Goal: Information Seeking & Learning: Learn about a topic

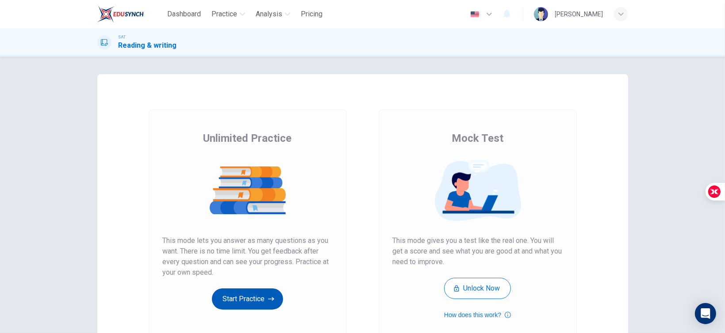
click at [241, 305] on button "Start Practice" at bounding box center [247, 299] width 71 height 21
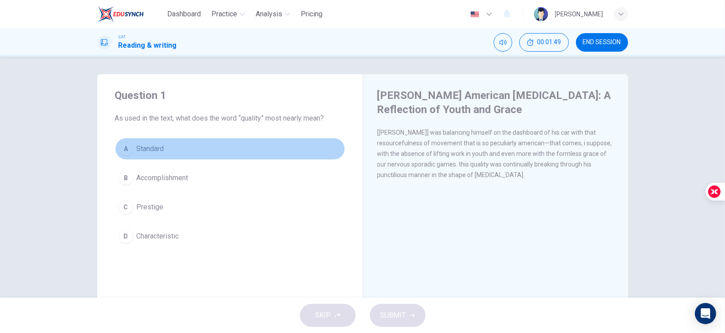
click at [163, 150] on button "A Standard" at bounding box center [230, 149] width 230 height 22
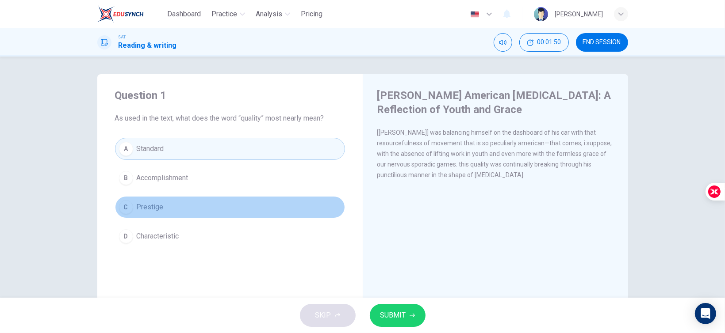
click at [184, 206] on button "C Prestige" at bounding box center [230, 207] width 230 height 22
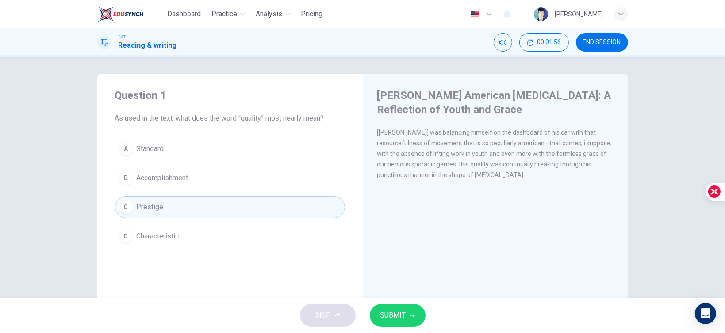
click at [206, 153] on button "A Standard" at bounding box center [230, 149] width 230 height 22
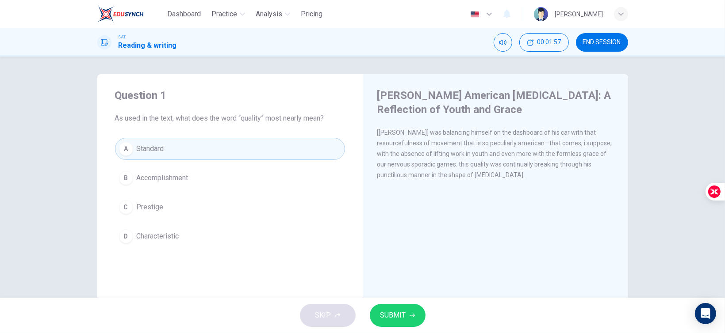
click at [384, 317] on span "SUBMIT" at bounding box center [393, 315] width 26 height 12
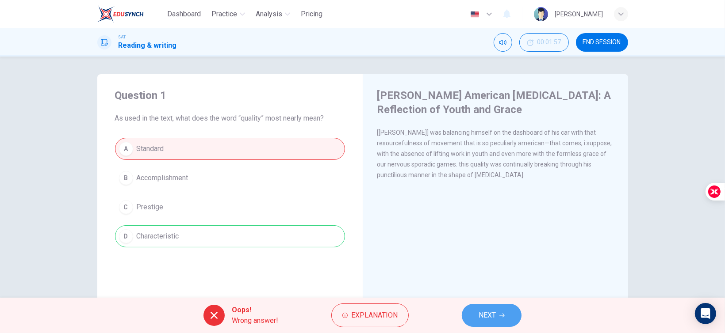
click at [474, 309] on button "NEXT" at bounding box center [492, 315] width 60 height 23
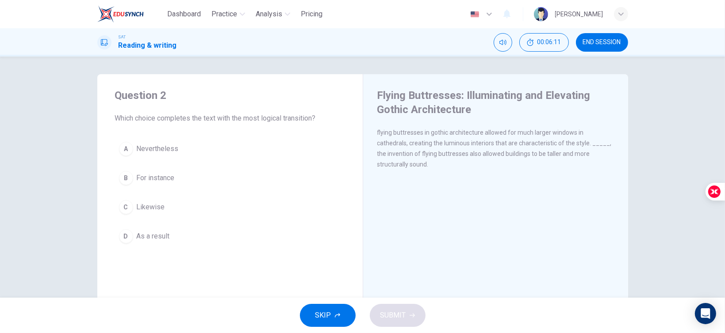
click at [178, 226] on button "D As a result" at bounding box center [230, 236] width 230 height 22
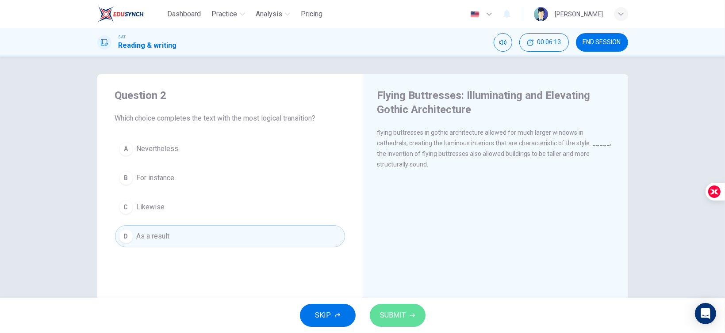
click at [380, 323] on button "SUBMIT" at bounding box center [398, 315] width 56 height 23
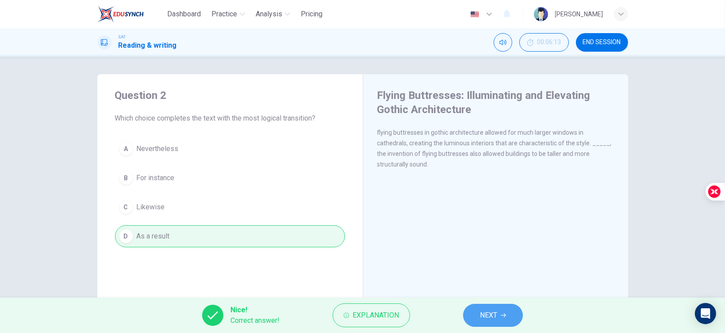
click at [489, 310] on span "NEXT" at bounding box center [488, 315] width 17 height 12
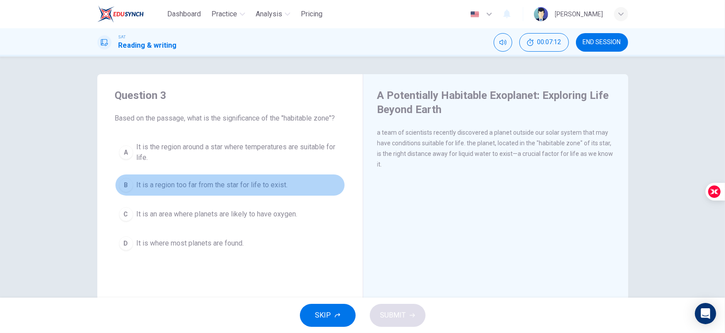
click at [233, 176] on button "B It is a region too far from the star for life to exist." at bounding box center [230, 185] width 230 height 22
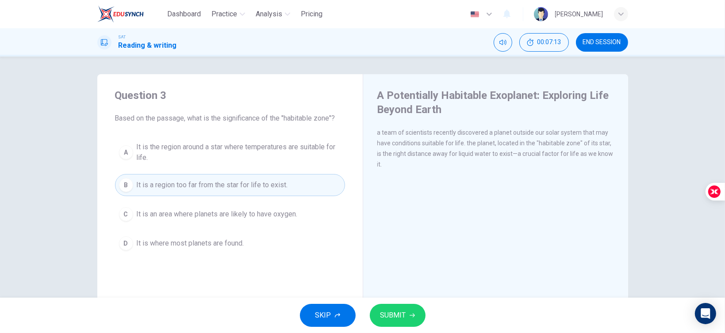
click at [250, 164] on button "A It is the region around a star where temperatures are suitable for life." at bounding box center [230, 152] width 230 height 29
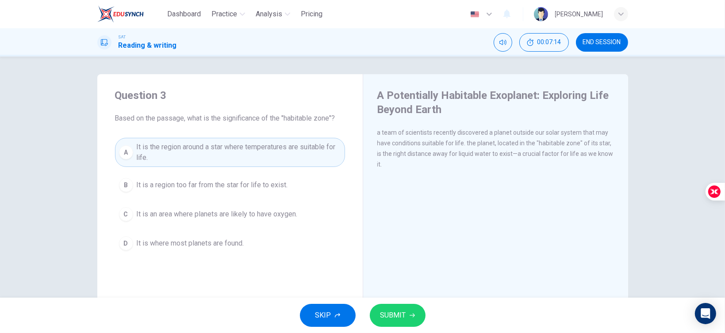
click at [279, 212] on span "It is an area where planets are likely to have oxygen." at bounding box center [217, 214] width 161 height 11
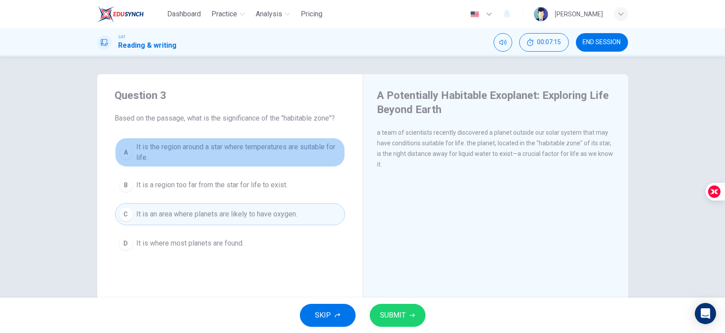
click at [303, 163] on span "It is the region around a star where temperatures are suitable for life." at bounding box center [239, 152] width 204 height 21
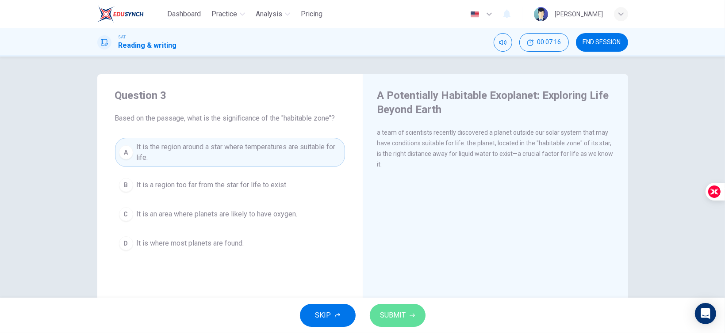
click at [413, 317] on icon "button" at bounding box center [411, 315] width 5 height 5
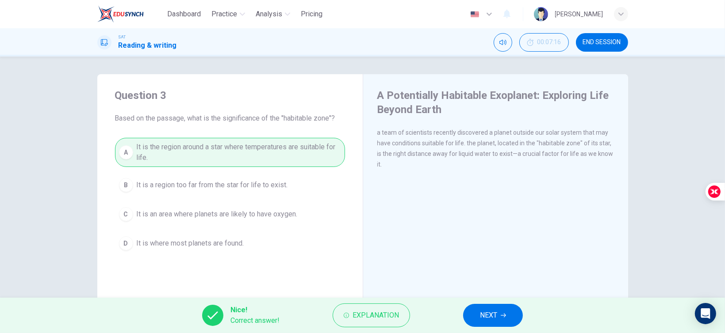
click at [494, 316] on span "NEXT" at bounding box center [488, 315] width 17 height 12
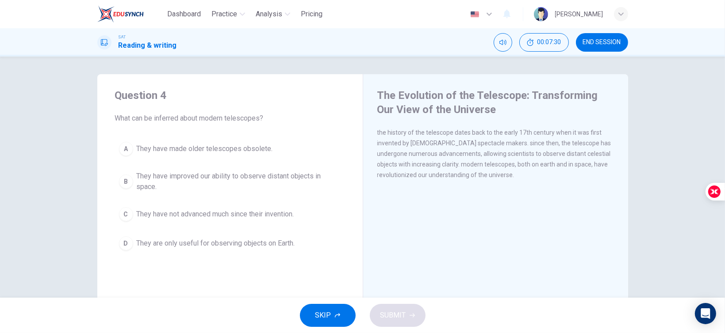
click at [246, 166] on div "A They have made older telescopes obsolete. B They have improved our ability to…" at bounding box center [230, 196] width 230 height 117
click at [263, 179] on span "They have improved our ability to observe distant objects in space." at bounding box center [239, 181] width 204 height 21
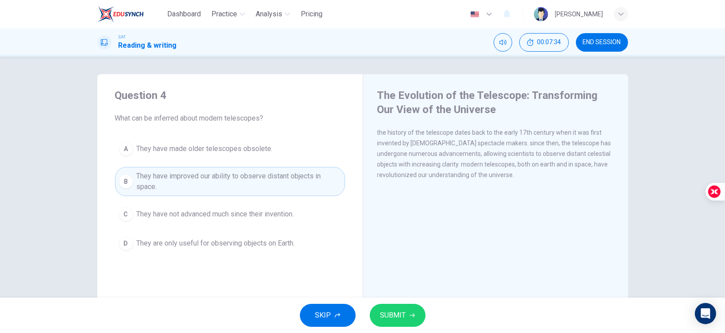
click at [398, 311] on span "SUBMIT" at bounding box center [393, 315] width 26 height 12
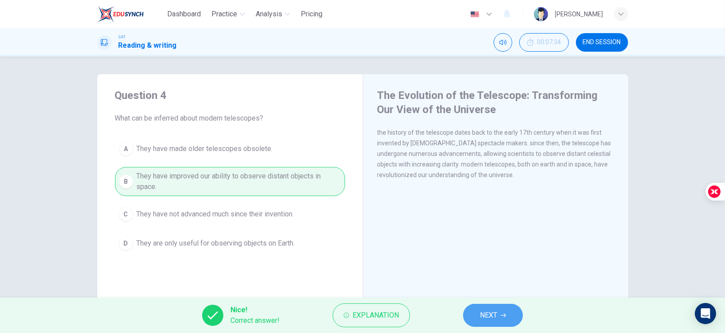
click at [502, 314] on icon "button" at bounding box center [502, 315] width 5 height 5
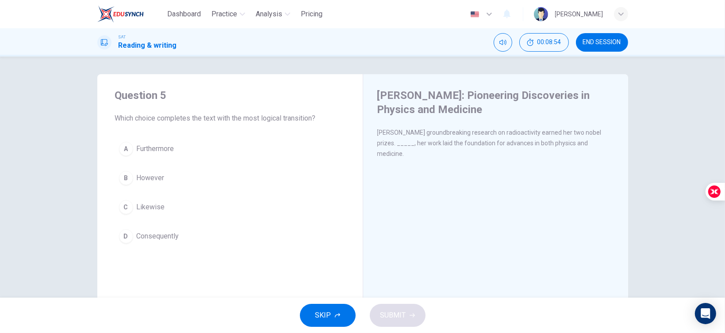
click at [164, 146] on span "Furthermore" at bounding box center [156, 149] width 38 height 11
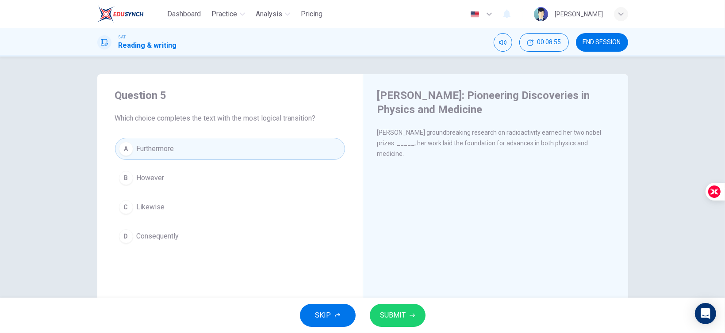
click at [162, 200] on button "C Likewise" at bounding box center [230, 207] width 230 height 22
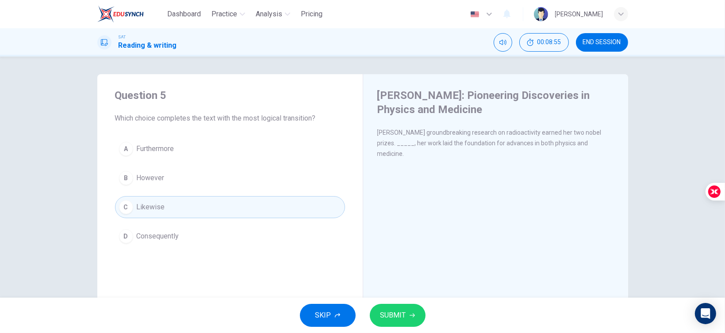
click at [176, 240] on span "Consequently" at bounding box center [158, 236] width 42 height 11
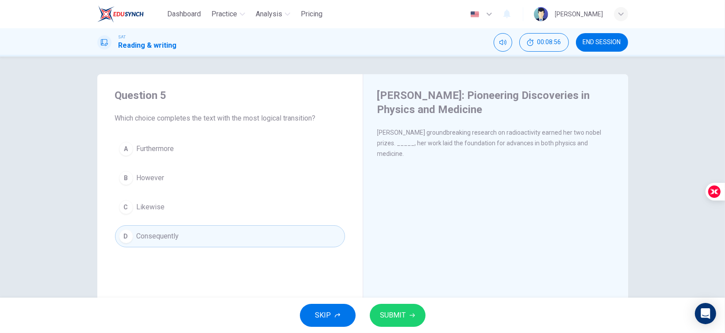
click at [400, 316] on span "SUBMIT" at bounding box center [393, 315] width 26 height 12
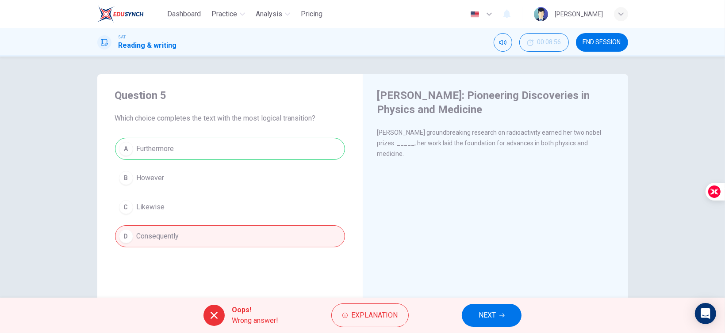
click at [506, 322] on button "NEXT" at bounding box center [492, 315] width 60 height 23
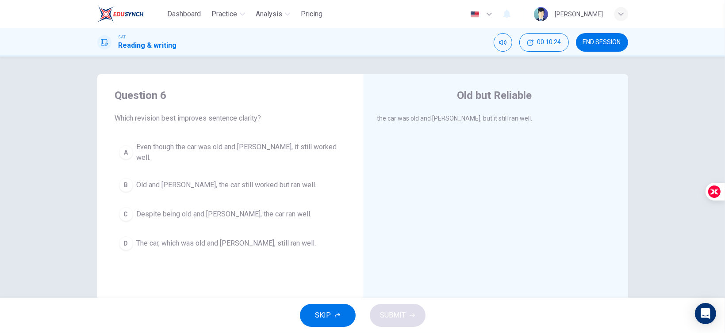
click at [176, 152] on span "Even though the car was old and [PERSON_NAME], it still worked well." at bounding box center [239, 152] width 204 height 21
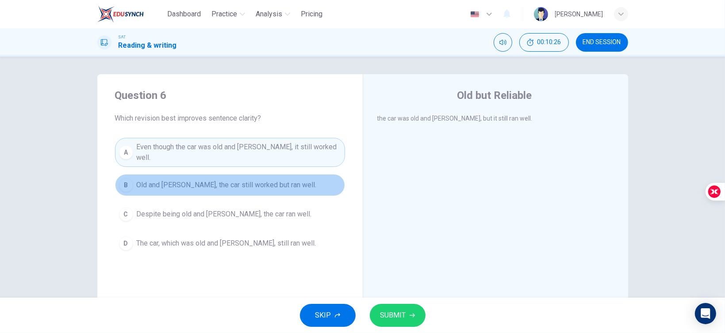
click at [218, 180] on span "Old and [PERSON_NAME], the car still worked but ran well." at bounding box center [227, 185] width 180 height 11
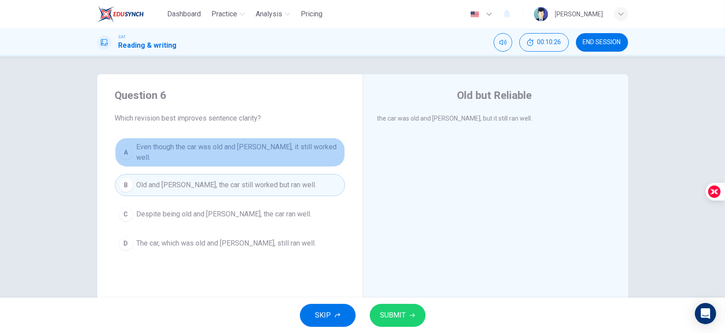
click at [150, 153] on span "Even though the car was old and [PERSON_NAME], it still worked well." at bounding box center [239, 152] width 204 height 21
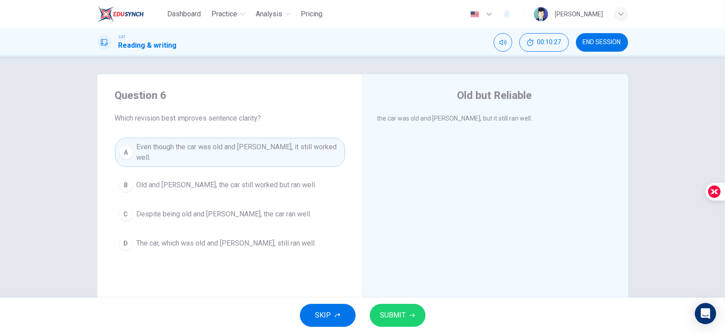
click at [187, 209] on span "Despite being old and [PERSON_NAME], the car ran well." at bounding box center [224, 214] width 175 height 11
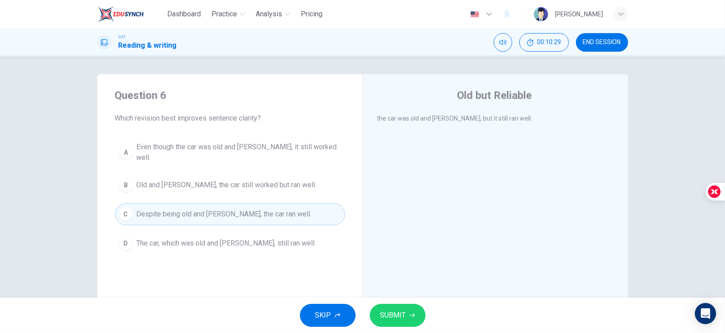
click at [392, 309] on span "SUBMIT" at bounding box center [393, 315] width 26 height 12
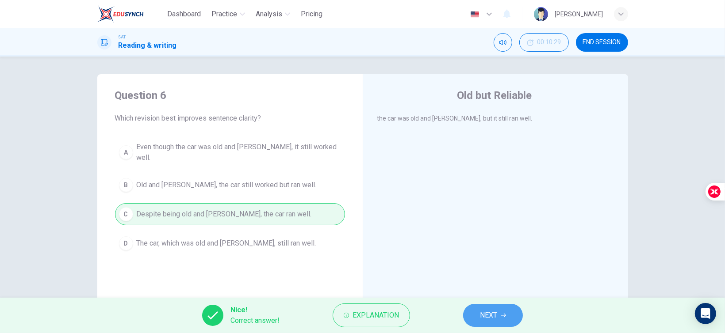
click at [488, 315] on span "NEXT" at bounding box center [488, 315] width 17 height 12
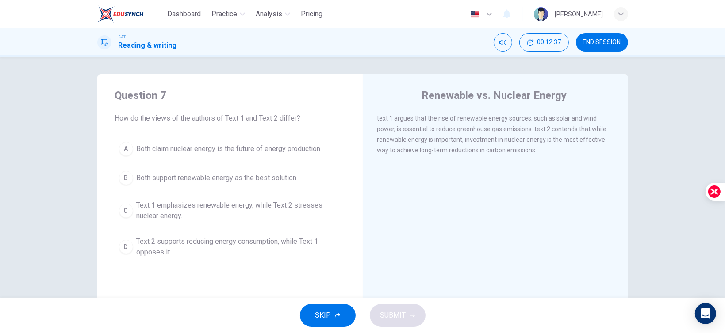
click at [256, 162] on div "A Both claim nuclear energy is the future of energy production. B Both support …" at bounding box center [230, 200] width 230 height 124
click at [251, 148] on span "Both claim nuclear energy is the future of energy production." at bounding box center [229, 149] width 185 height 11
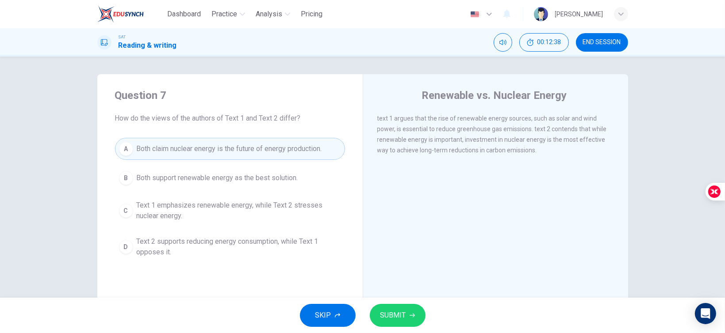
click at [272, 210] on span "Text 1 emphasizes renewable energy, while Text 2 stresses nuclear energy." at bounding box center [239, 210] width 204 height 21
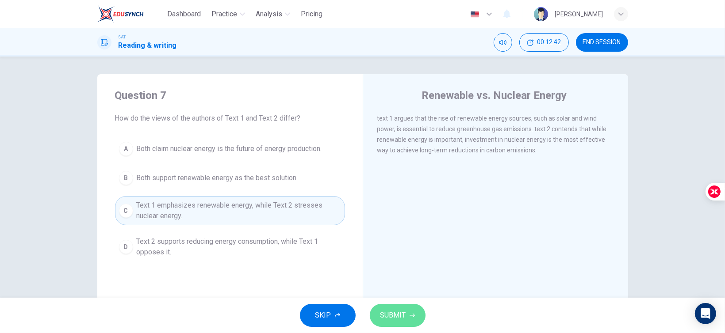
click at [419, 312] on button "SUBMIT" at bounding box center [398, 315] width 56 height 23
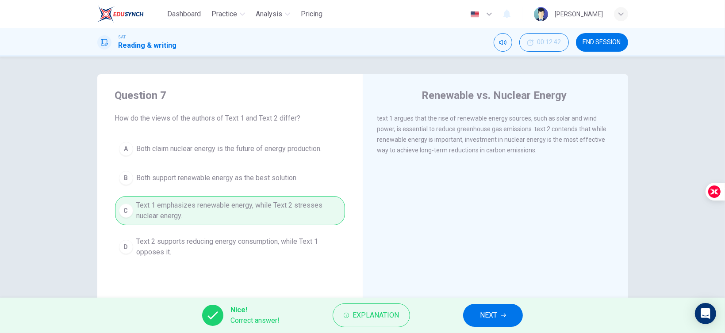
click at [486, 313] on span "NEXT" at bounding box center [488, 315] width 17 height 12
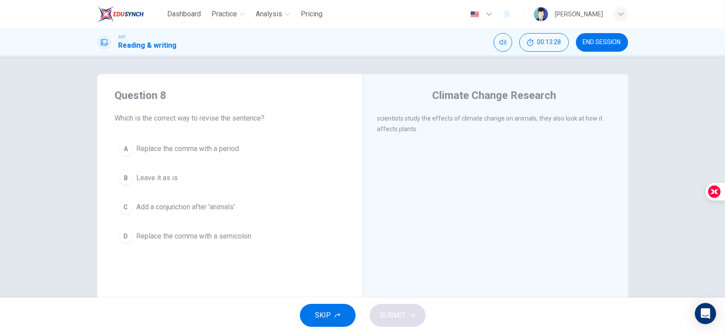
click at [155, 141] on button "A Replace the comma with a period" at bounding box center [230, 149] width 230 height 22
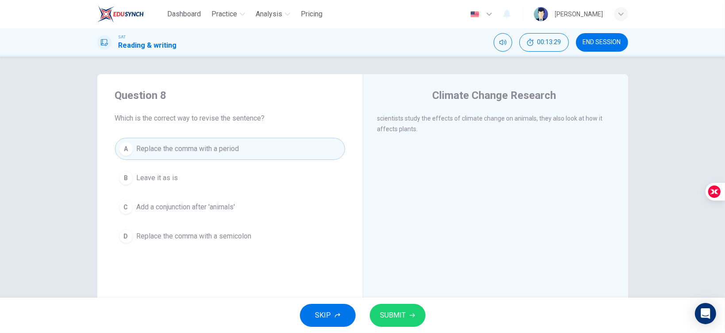
click at [179, 171] on button "B Leave it as is" at bounding box center [230, 178] width 230 height 22
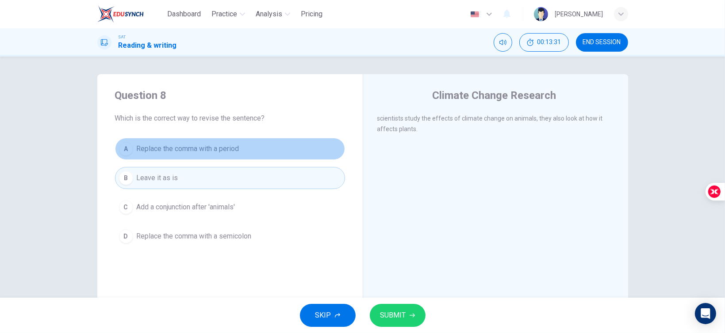
click at [211, 153] on span "Replace the comma with a period" at bounding box center [188, 149] width 103 height 11
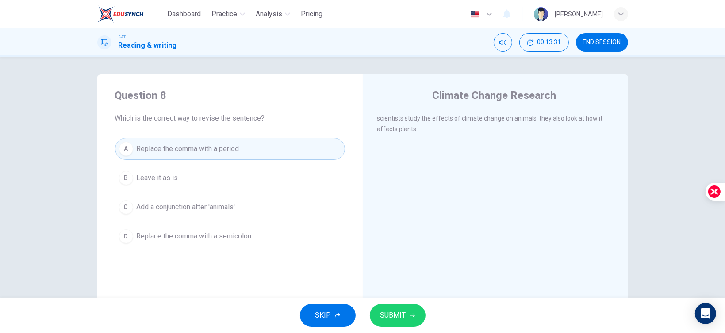
click at [210, 169] on button "B Leave it as is" at bounding box center [230, 178] width 230 height 22
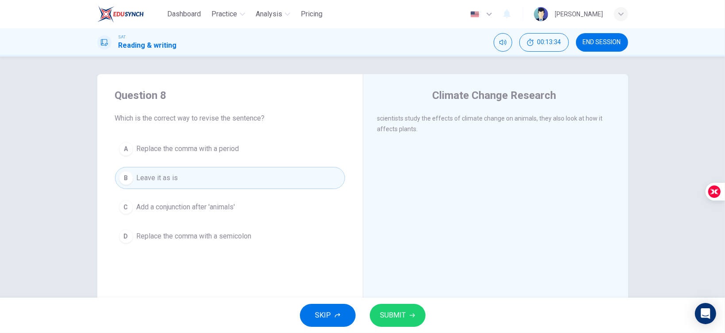
click at [223, 133] on div "Question 8 Which is the correct way to revise the sentence? A Replace the comma…" at bounding box center [229, 167] width 265 height 187
click at [214, 148] on span "Replace the comma with a period" at bounding box center [188, 149] width 103 height 11
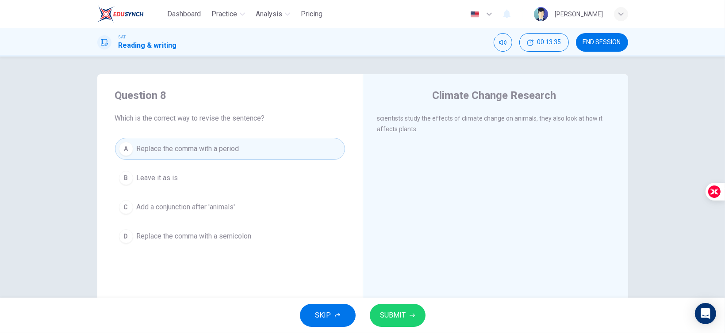
click at [225, 215] on button "C Add a conjunction after 'animals'" at bounding box center [230, 207] width 230 height 22
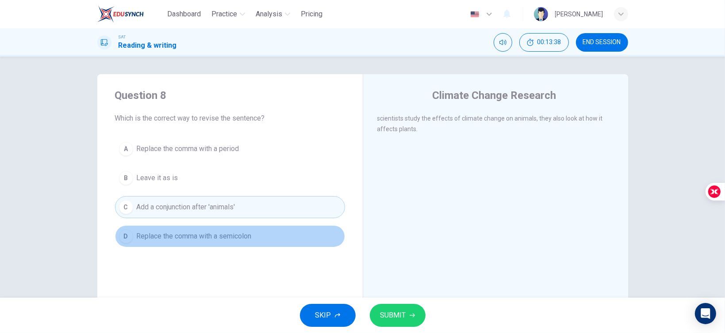
click at [236, 226] on button "D Replace the comma with a semicolon" at bounding box center [230, 236] width 230 height 22
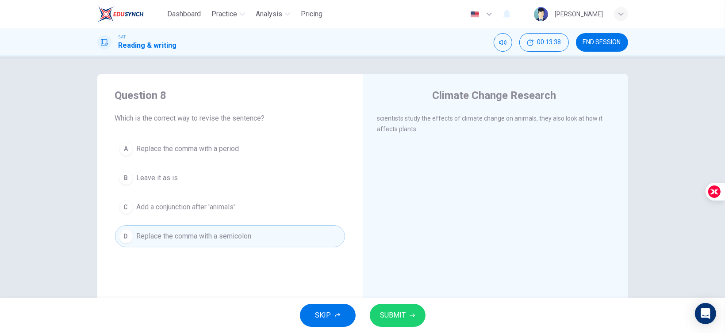
click at [221, 211] on span "Add a conjunction after 'animals'" at bounding box center [186, 207] width 99 height 11
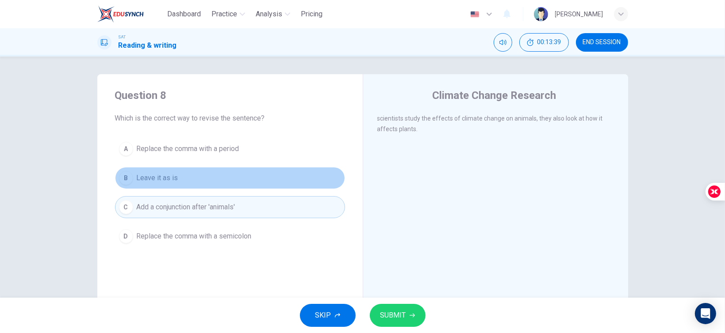
click at [216, 186] on button "B Leave it as is" at bounding box center [230, 178] width 230 height 22
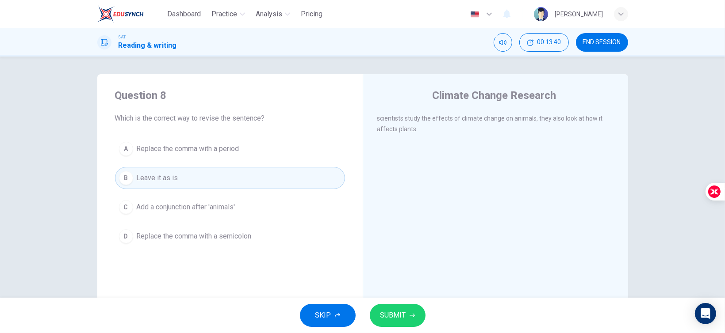
click at [393, 323] on button "SUBMIT" at bounding box center [398, 315] width 56 height 23
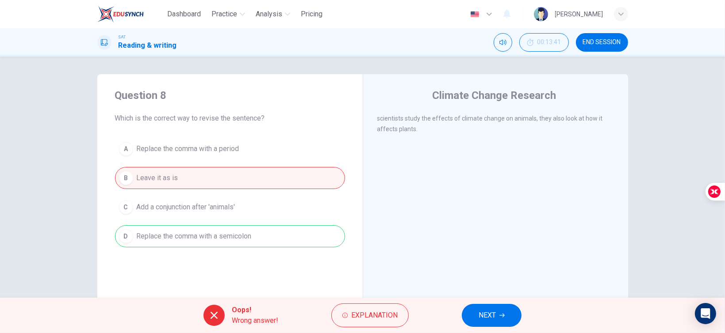
click at [477, 313] on button "NEXT" at bounding box center [492, 315] width 60 height 23
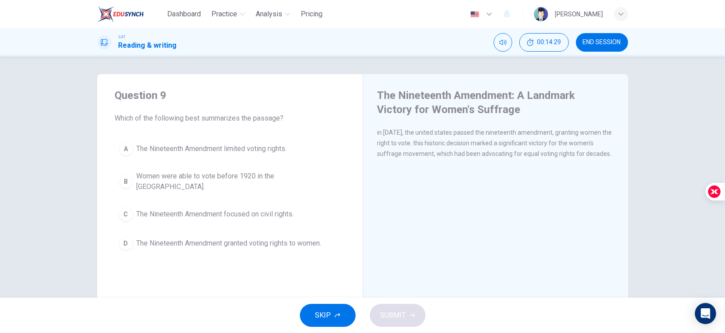
click at [201, 189] on button "B Women were able to vote before 1920 in the [GEOGRAPHIC_DATA]." at bounding box center [230, 181] width 230 height 29
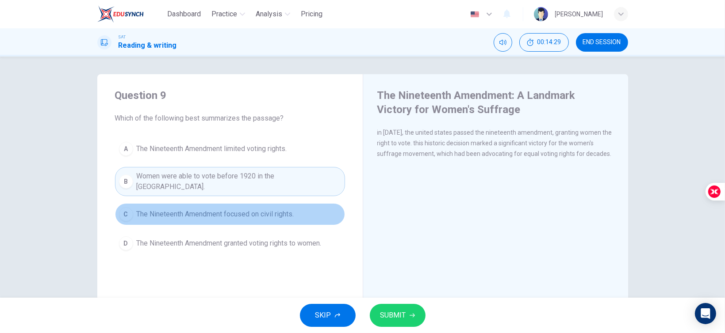
click at [250, 203] on button "C The Nineteenth Amendment focused on civil rights." at bounding box center [230, 214] width 230 height 22
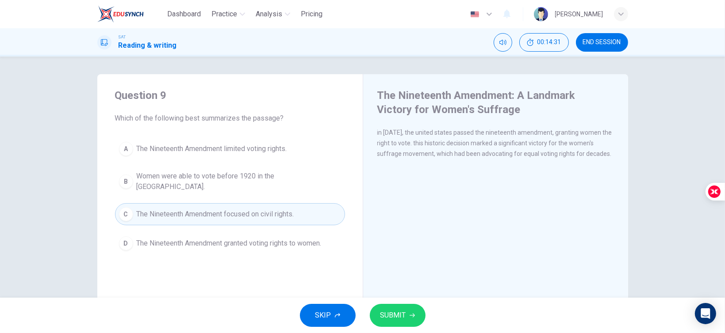
click at [280, 241] on span "The Nineteenth Amendment granted voting rights to women." at bounding box center [229, 243] width 185 height 11
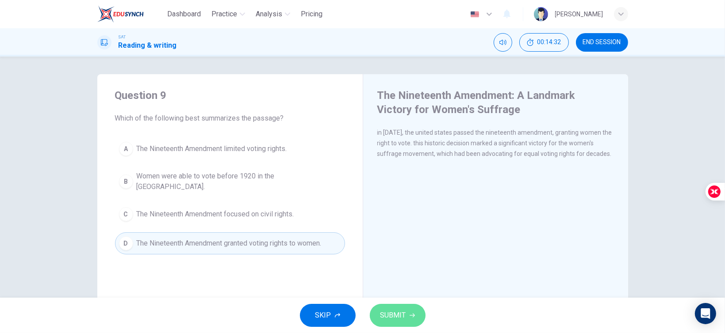
click at [406, 309] on button "SUBMIT" at bounding box center [398, 315] width 56 height 23
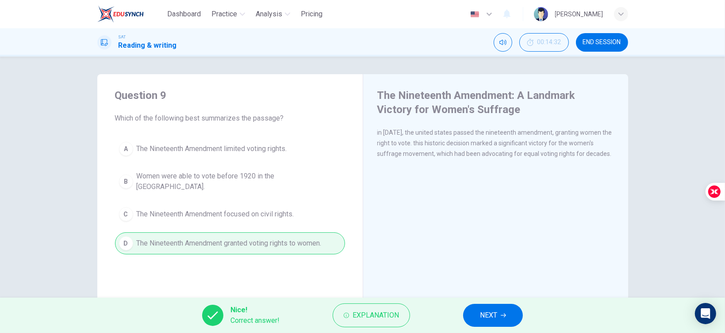
click at [479, 305] on button "NEXT" at bounding box center [493, 315] width 60 height 23
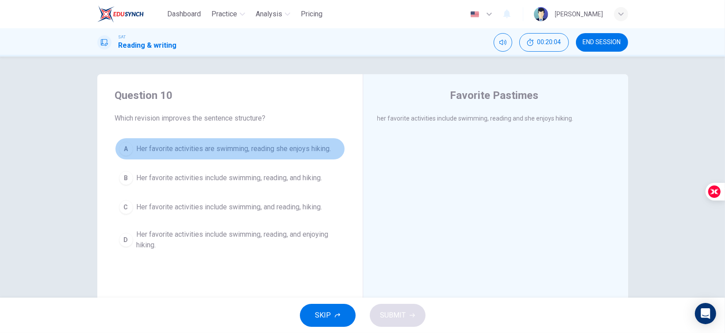
click at [287, 148] on span "Her favorite activities are swimming, reading she enjoys hiking." at bounding box center [234, 149] width 195 height 11
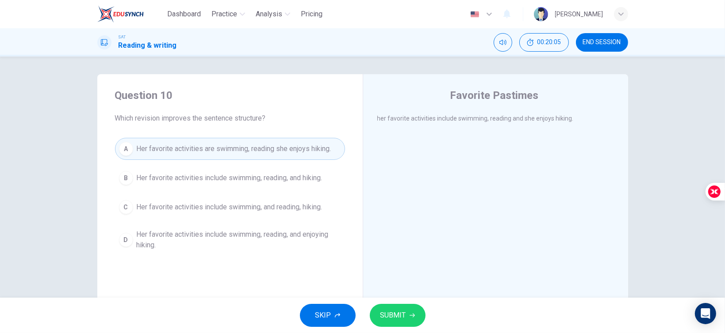
click at [266, 173] on span "Her favorite activities include swimming, reading, and hiking." at bounding box center [230, 178] width 186 height 11
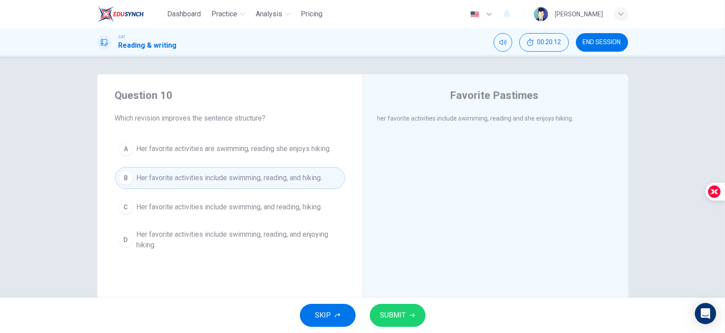
click at [202, 238] on span "Her favorite activities include swimming, reading, and enjoying hiking." at bounding box center [239, 239] width 204 height 21
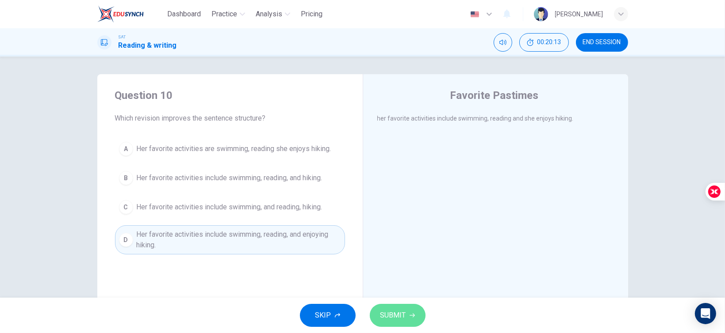
click at [379, 315] on button "SUBMIT" at bounding box center [398, 315] width 56 height 23
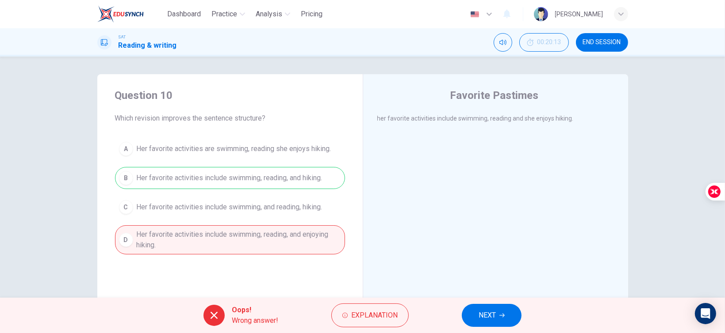
click at [478, 316] on span "NEXT" at bounding box center [486, 315] width 17 height 12
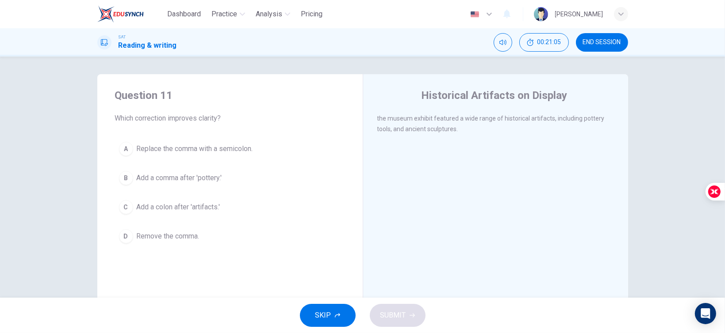
click at [186, 178] on span "Add a comma after 'pottery.'" at bounding box center [179, 178] width 85 height 11
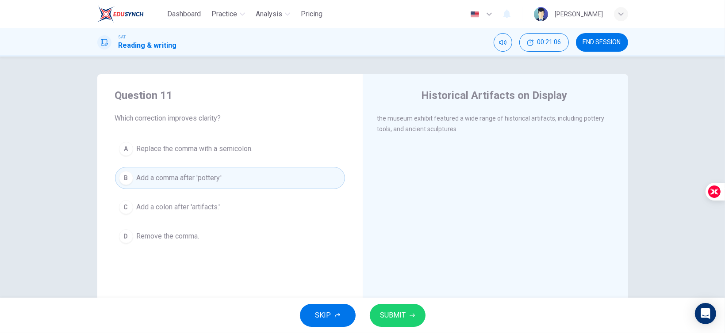
click at [239, 148] on span "Replace the comma with a semicolon." at bounding box center [195, 149] width 116 height 11
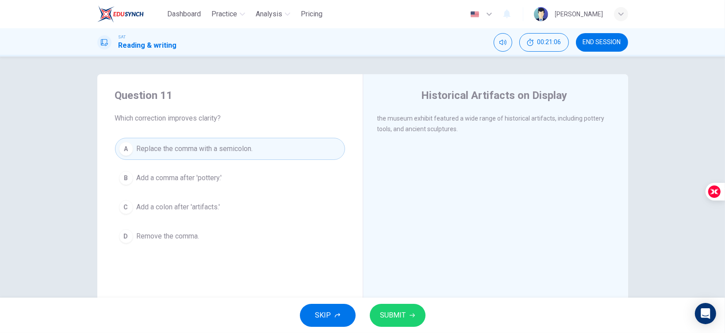
click at [193, 179] on span "Add a comma after 'pottery.'" at bounding box center [179, 178] width 85 height 11
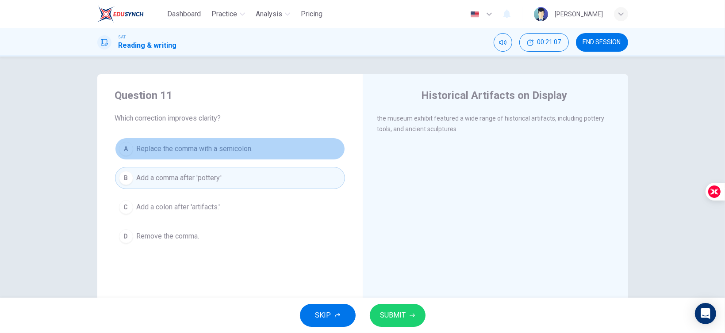
click at [218, 150] on span "Replace the comma with a semicolon." at bounding box center [195, 149] width 116 height 11
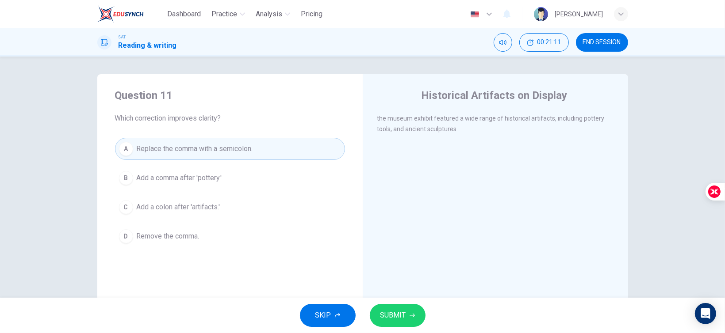
click at [401, 310] on span "SUBMIT" at bounding box center [393, 315] width 26 height 12
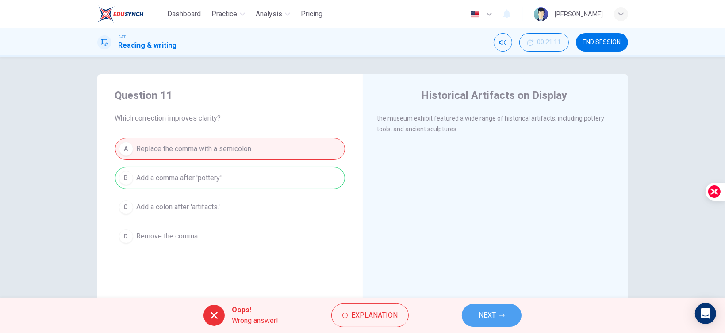
click at [482, 307] on button "NEXT" at bounding box center [492, 315] width 60 height 23
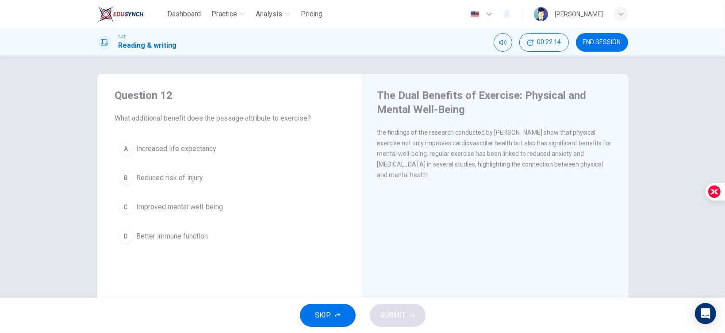
click at [175, 204] on span "Improved mental well-being" at bounding box center [180, 207] width 87 height 11
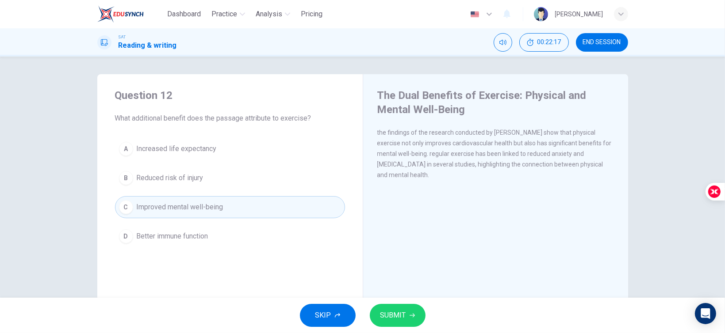
click at [403, 312] on span "SUBMIT" at bounding box center [393, 315] width 26 height 12
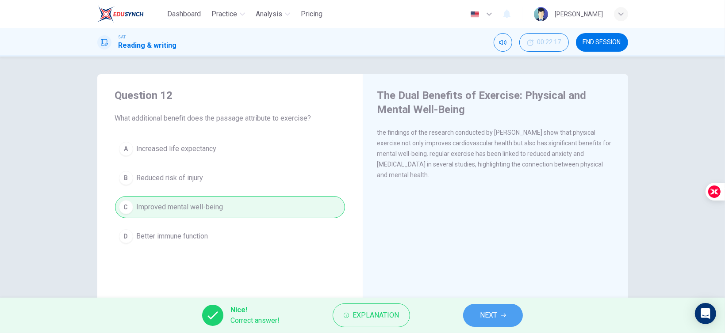
click at [477, 308] on button "NEXT" at bounding box center [493, 315] width 60 height 23
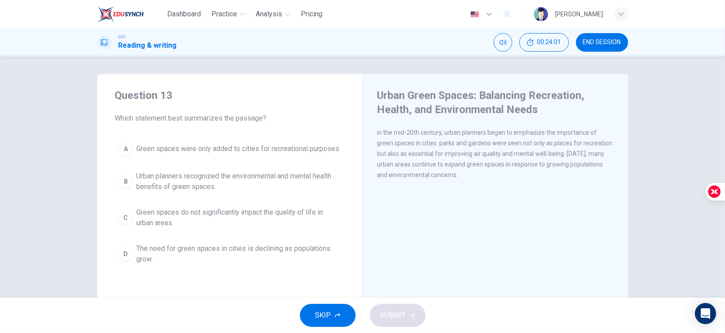
click at [165, 173] on div "A Green spaces were only added to cities for recreational purposes. B Urban pla…" at bounding box center [230, 203] width 230 height 131
click at [182, 145] on span "Green spaces were only added to cities for recreational purposes." at bounding box center [239, 149] width 204 height 11
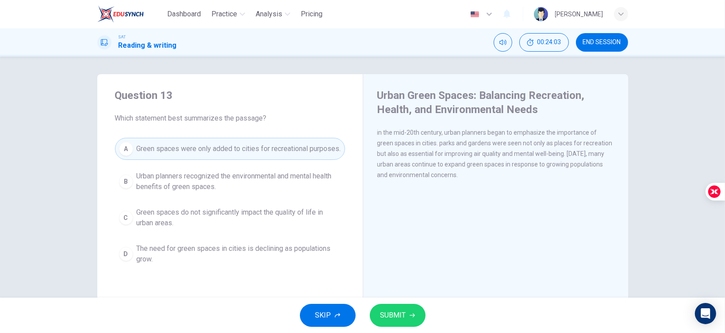
click at [179, 227] on span "Green spaces do not significantly impact the quality of life in urban areas." at bounding box center [239, 217] width 204 height 21
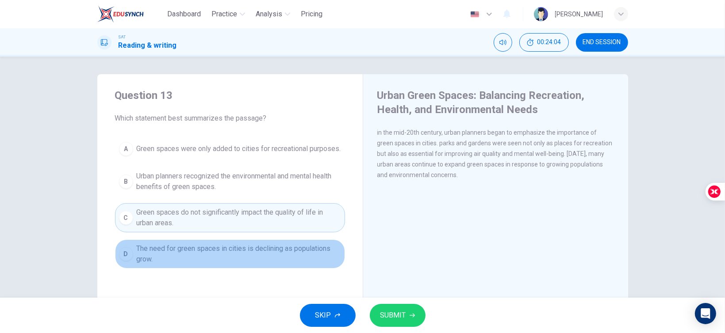
click at [164, 259] on span "The need for green spaces in cities is declining as populations grow." at bounding box center [239, 254] width 204 height 21
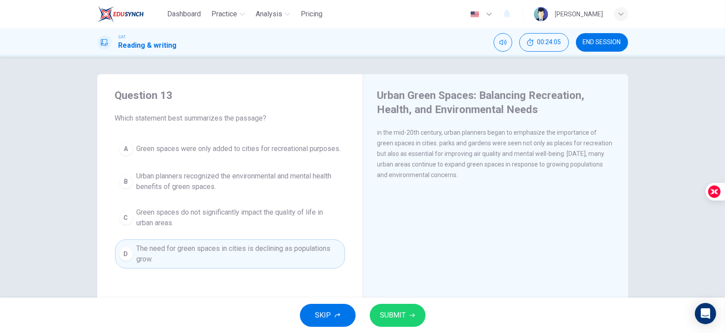
click at [189, 153] on span "Green spaces were only added to cities for recreational purposes." at bounding box center [239, 149] width 204 height 11
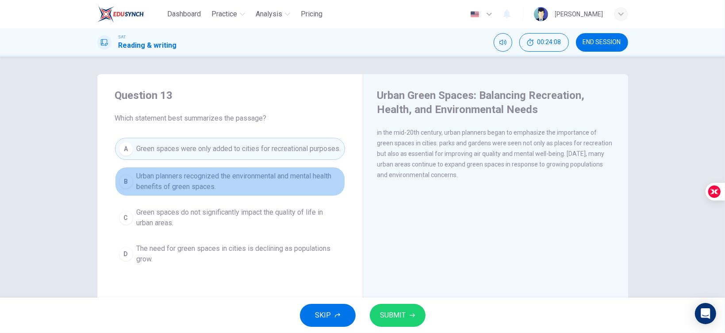
click at [221, 187] on span "Urban planners recognized the environmental and mental health benefits of green…" at bounding box center [239, 181] width 204 height 21
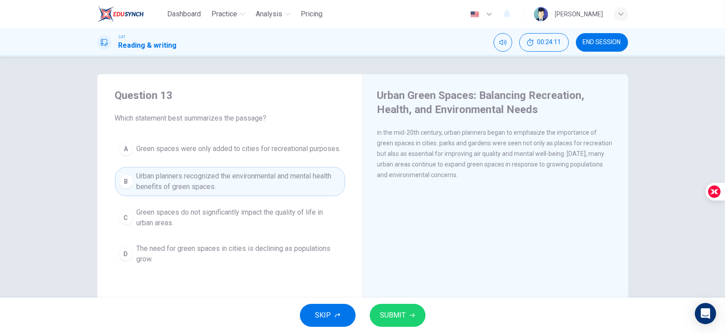
click at [389, 316] on span "SUBMIT" at bounding box center [393, 315] width 26 height 12
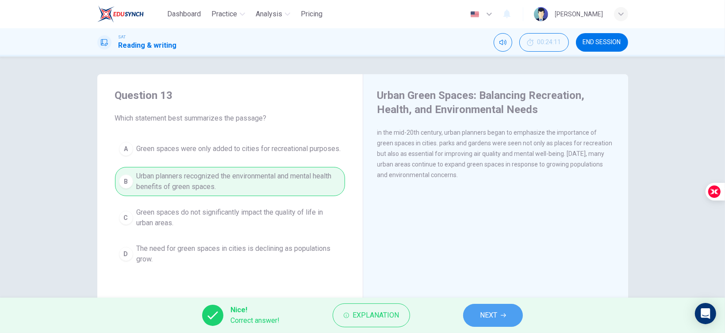
click at [500, 311] on button "NEXT" at bounding box center [493, 315] width 60 height 23
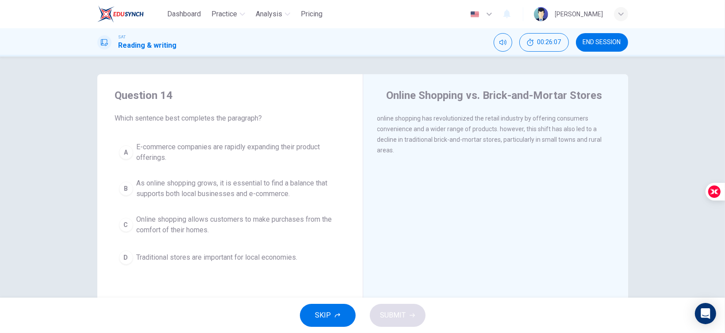
click at [263, 195] on span "As online shopping grows, it is essential to find a balance that supports both …" at bounding box center [239, 188] width 204 height 21
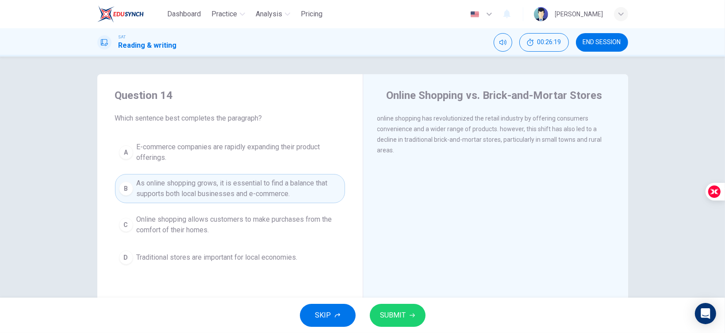
click at [408, 310] on button "SUBMIT" at bounding box center [398, 315] width 56 height 23
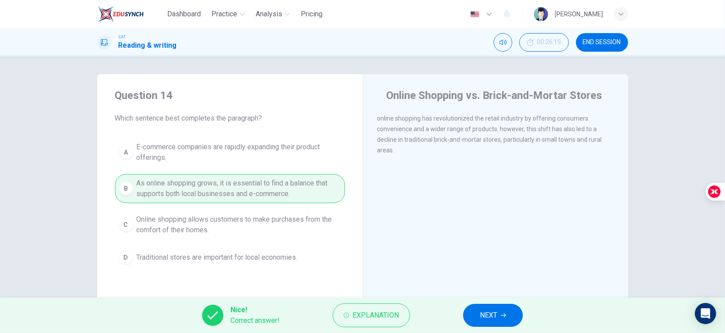
click at [499, 316] on button "NEXT" at bounding box center [493, 315] width 60 height 23
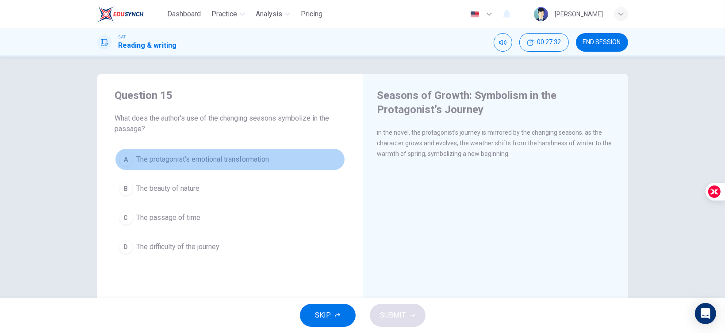
click at [190, 164] on span "The protagonist’s emotional transformation" at bounding box center [203, 159] width 133 height 11
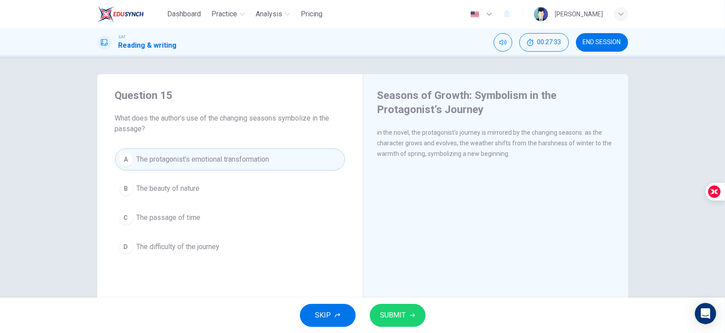
click at [402, 307] on button "SUBMIT" at bounding box center [398, 315] width 56 height 23
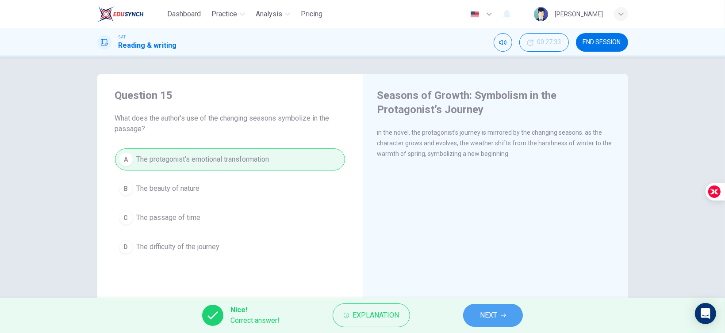
click at [496, 309] on span "NEXT" at bounding box center [488, 315] width 17 height 12
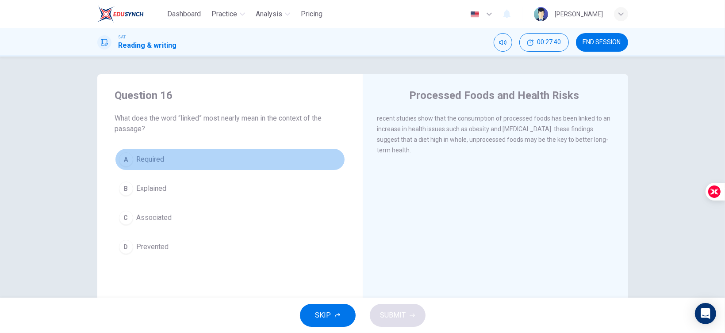
click at [149, 169] on button "A Required" at bounding box center [230, 160] width 230 height 22
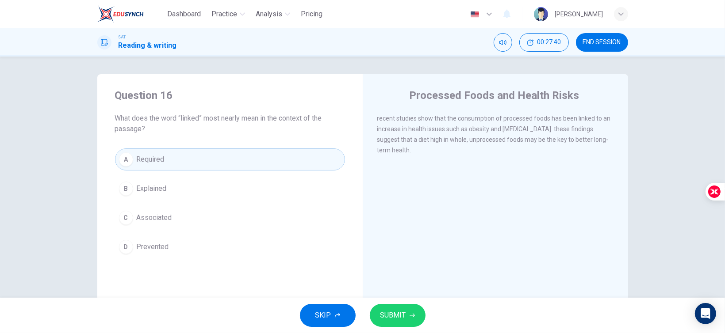
click at [150, 222] on span "Associated" at bounding box center [154, 218] width 35 height 11
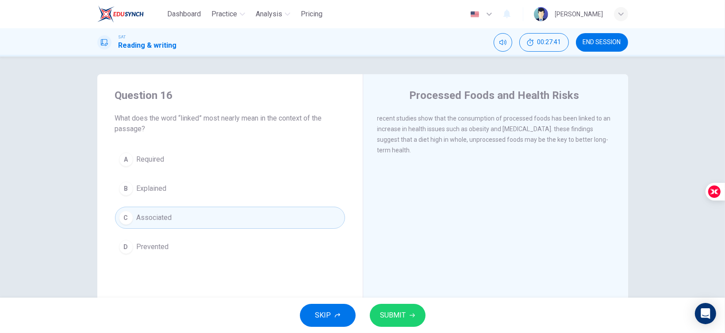
click at [404, 309] on span "SUBMIT" at bounding box center [393, 315] width 26 height 12
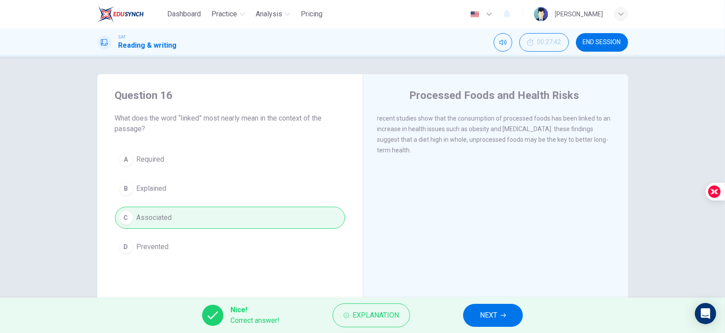
click at [489, 303] on div "Nice! Correct answer! Explanation NEXT" at bounding box center [362, 315] width 725 height 35
click at [482, 311] on span "NEXT" at bounding box center [488, 315] width 17 height 12
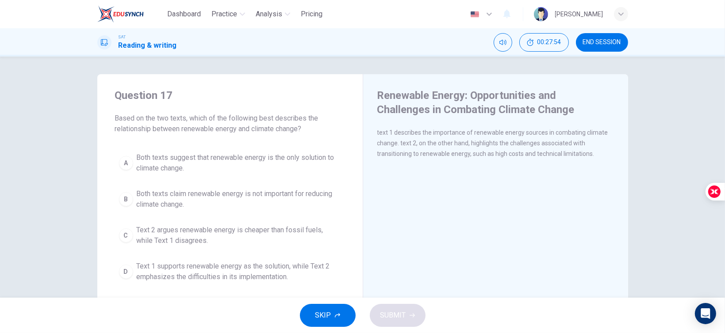
click at [177, 173] on span "Both texts suggest that renewable energy is the only solution to climate change." at bounding box center [239, 163] width 204 height 21
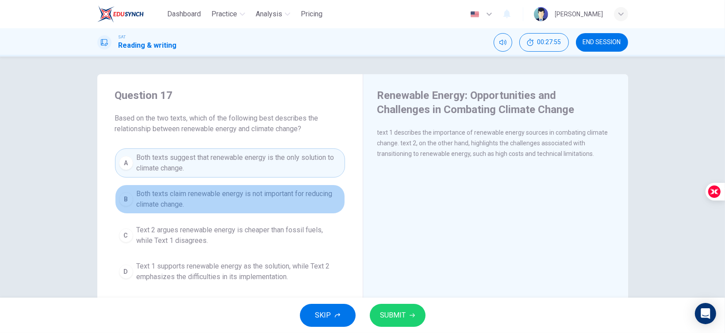
click at [185, 203] on span "Both texts claim renewable energy is not important for reducing climate change." at bounding box center [239, 199] width 204 height 21
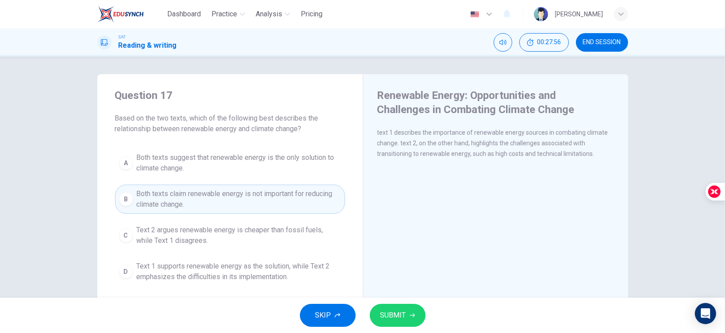
click at [221, 228] on span "Text 2 argues renewable energy is cheaper than fossil fuels, while Text 1 disag…" at bounding box center [239, 235] width 204 height 21
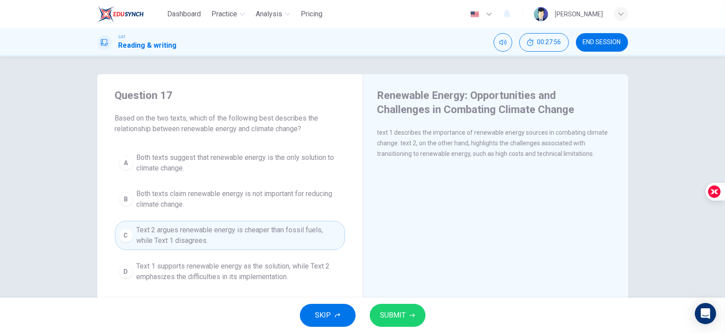
scroll to position [44, 0]
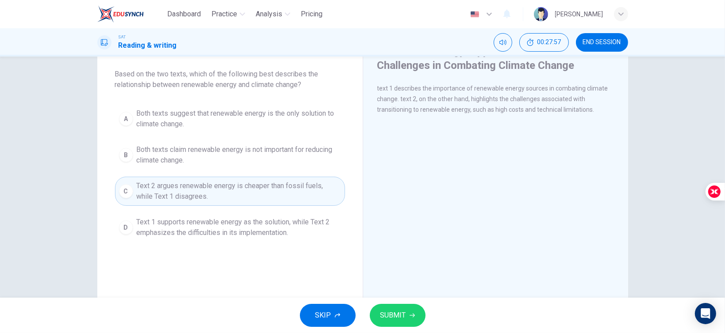
click at [215, 231] on span "Text 1 supports renewable energy as the solution, while Text 2 emphasizes the d…" at bounding box center [239, 227] width 204 height 21
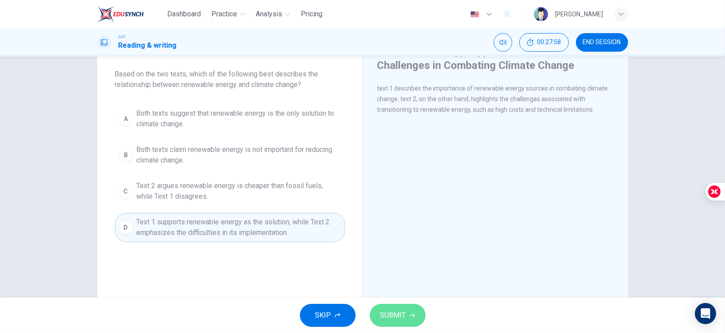
click at [386, 319] on span "SUBMIT" at bounding box center [393, 315] width 26 height 12
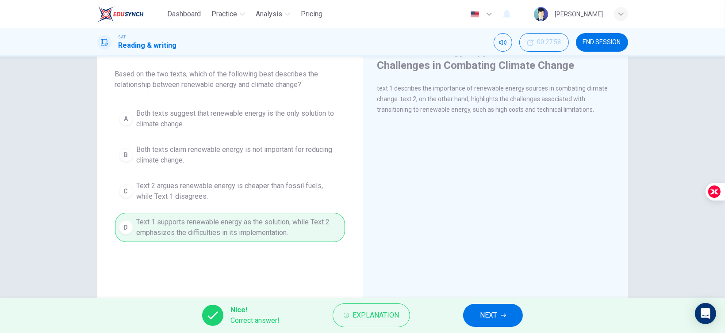
click at [499, 314] on button "NEXT" at bounding box center [493, 315] width 60 height 23
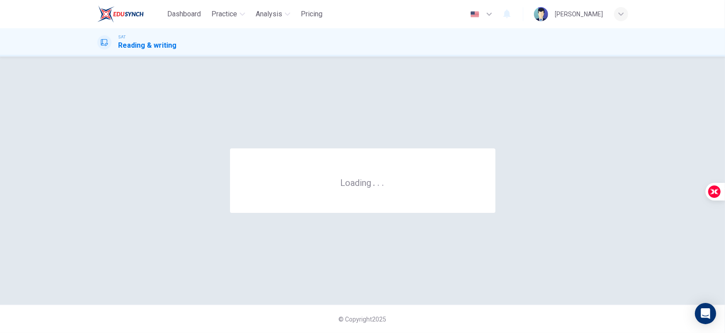
scroll to position [0, 0]
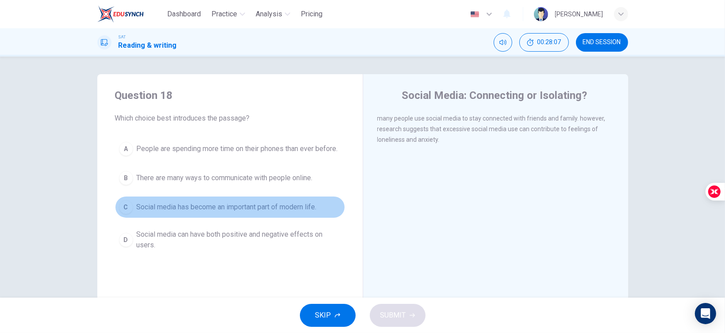
click at [213, 208] on span "Social media has become an important part of modern life." at bounding box center [227, 207] width 180 height 11
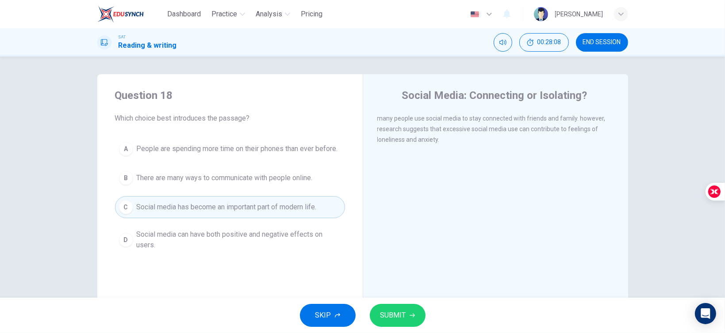
click at [197, 229] on span "Social media can have both positive and negative effects on users." at bounding box center [239, 239] width 204 height 21
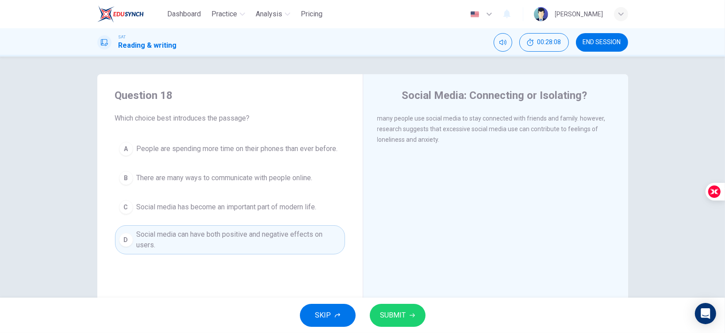
click at [214, 207] on span "Social media has become an important part of modern life." at bounding box center [227, 207] width 180 height 11
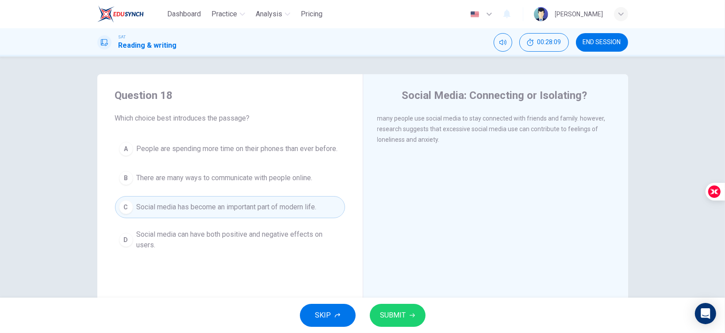
click at [235, 183] on span "There are many ways to communicate with people online." at bounding box center [225, 178] width 176 height 11
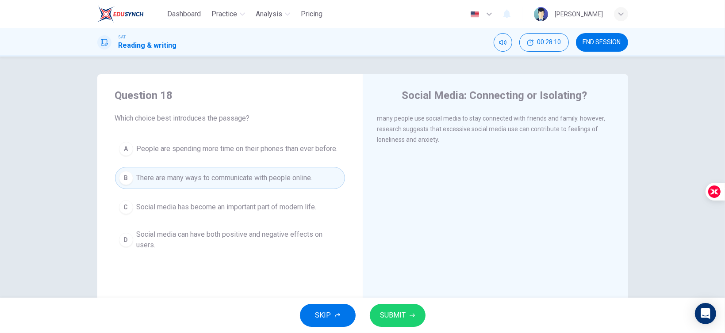
click at [237, 200] on button "C Social media has become an important part of modern life." at bounding box center [230, 207] width 230 height 22
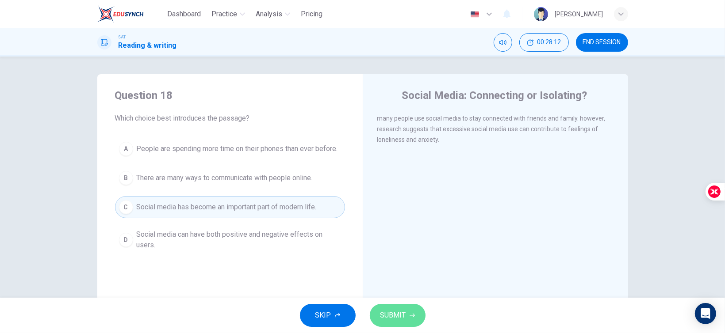
click at [389, 308] on button "SUBMIT" at bounding box center [398, 315] width 56 height 23
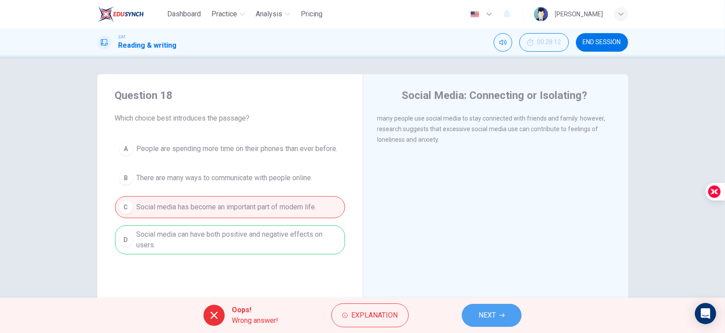
click at [489, 308] on button "NEXT" at bounding box center [492, 315] width 60 height 23
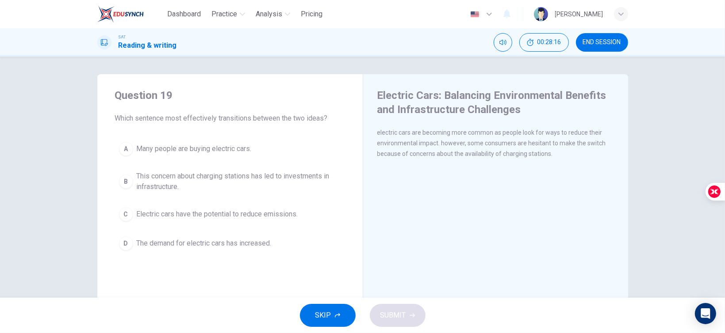
click at [279, 191] on span "This concern about charging stations has led to investments in infrastructure." at bounding box center [239, 181] width 204 height 21
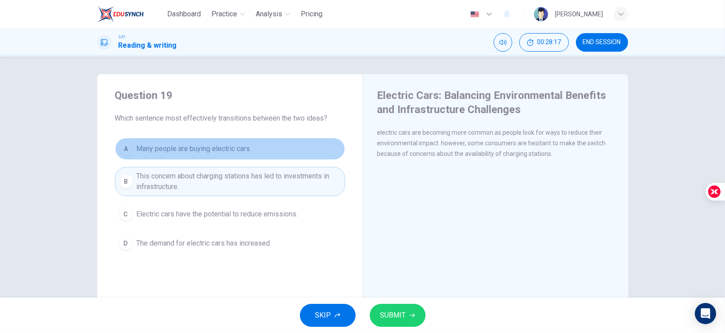
click at [214, 158] on button "A Many people are buying electric cars." at bounding box center [230, 149] width 230 height 22
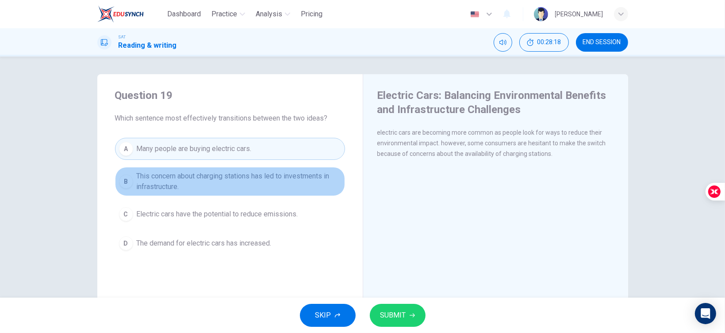
click at [221, 175] on span "This concern about charging stations has led to investments in infrastructure." at bounding box center [239, 181] width 204 height 21
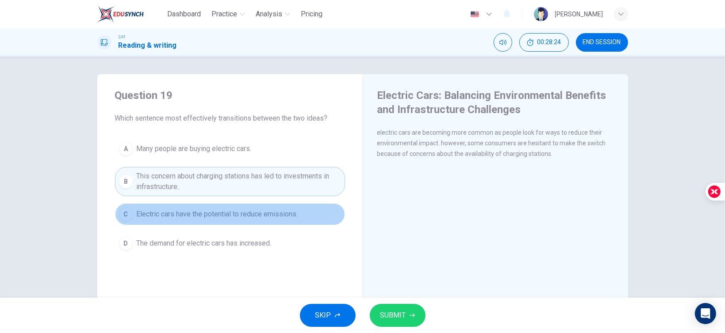
click at [273, 209] on span "Electric cars have the potential to reduce emissions." at bounding box center [217, 214] width 161 height 11
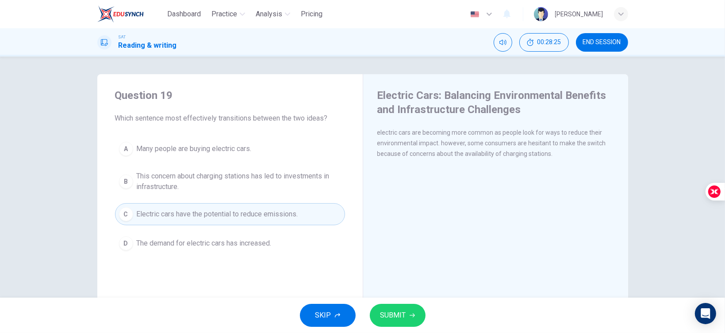
click at [255, 161] on div "A Many people are buying electric cars. B This concern about charging stations …" at bounding box center [230, 196] width 230 height 117
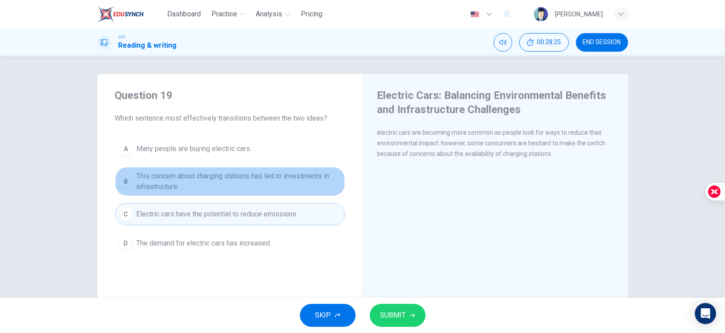
click at [267, 182] on span "This concern about charging stations has led to investments in infrastructure." at bounding box center [239, 181] width 204 height 21
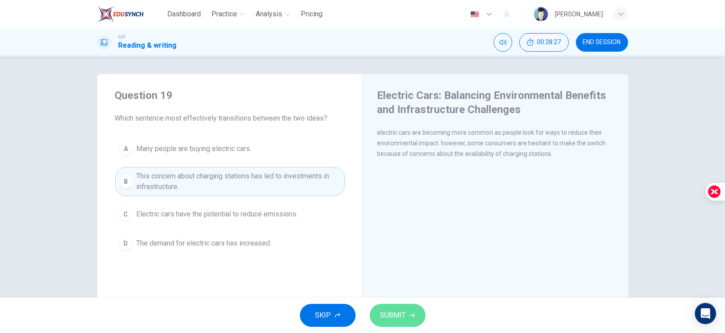
click at [403, 325] on button "SUBMIT" at bounding box center [398, 315] width 56 height 23
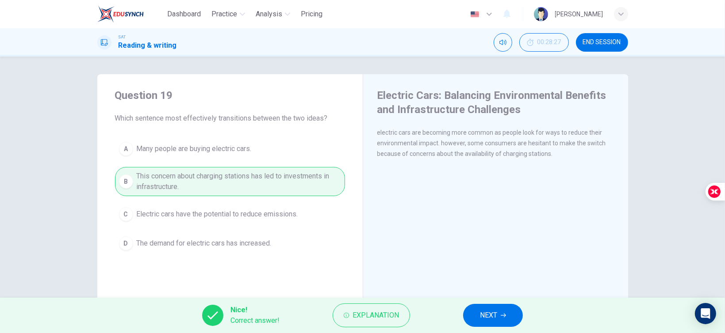
click at [492, 313] on span "NEXT" at bounding box center [488, 315] width 17 height 12
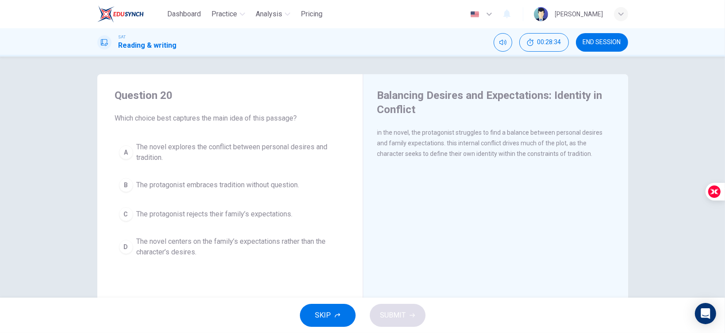
click at [237, 163] on span "The novel explores the conflict between personal desires and tradition." at bounding box center [239, 152] width 204 height 21
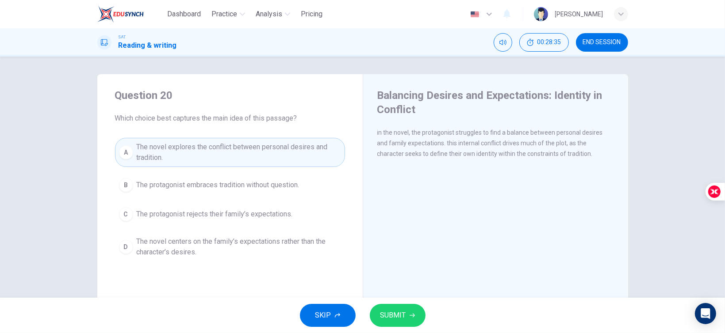
click at [424, 305] on div "SKIP SUBMIT" at bounding box center [362, 315] width 725 height 35
click at [414, 312] on button "SUBMIT" at bounding box center [398, 315] width 56 height 23
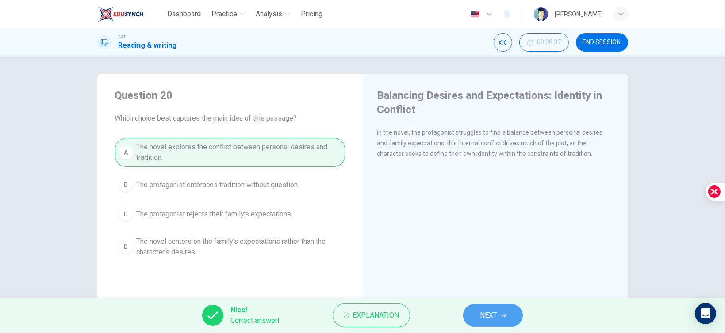
click at [477, 313] on button "NEXT" at bounding box center [493, 315] width 60 height 23
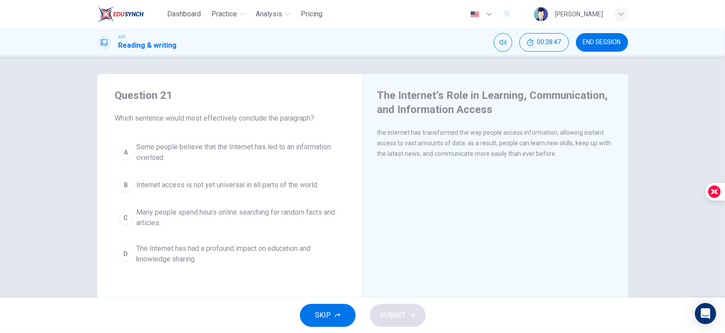
click at [242, 156] on span "Some people believe that the Internet has led to an information overload." at bounding box center [239, 152] width 204 height 21
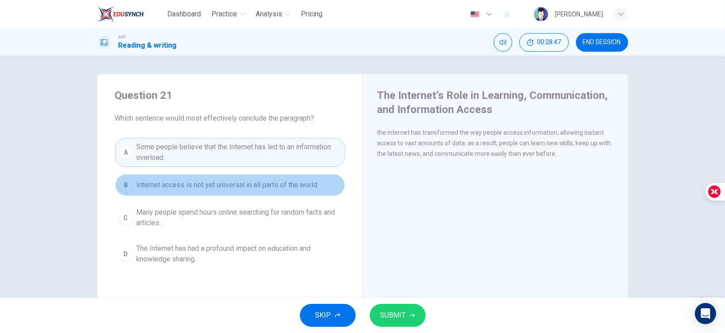
click at [256, 182] on span "Internet access is not yet universal in all parts of the world." at bounding box center [228, 185] width 182 height 11
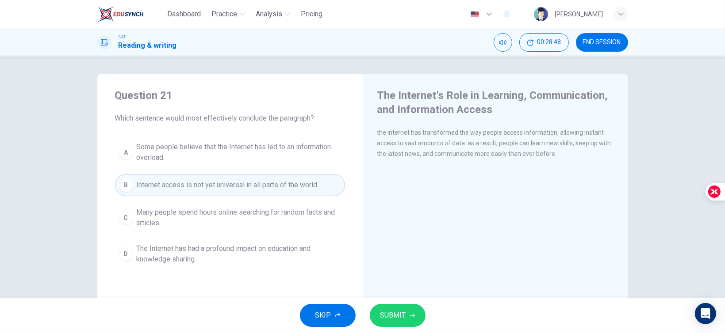
click at [271, 206] on button "C Many people spend hours online searching for random facts and articles." at bounding box center [230, 217] width 230 height 29
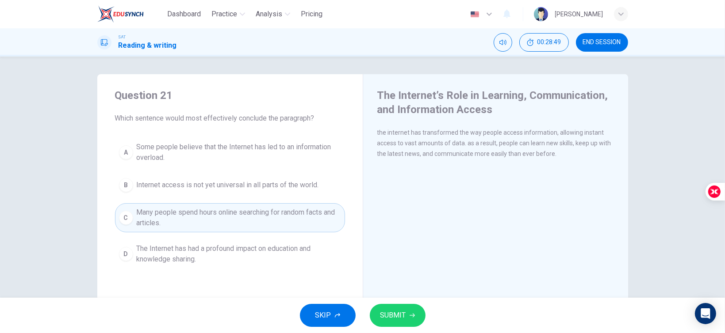
click at [300, 251] on span "The Internet has had a profound impact on education and knowledge sharing." at bounding box center [239, 254] width 204 height 21
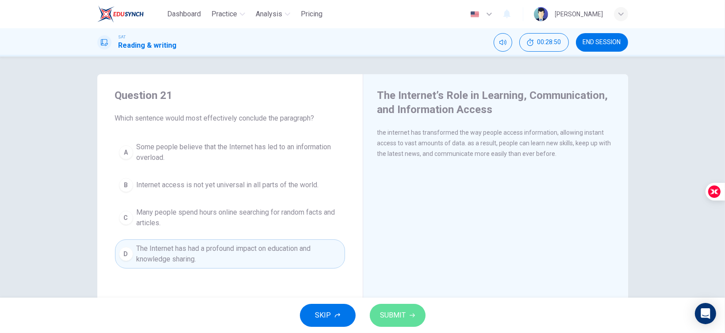
click at [391, 308] on button "SUBMIT" at bounding box center [398, 315] width 56 height 23
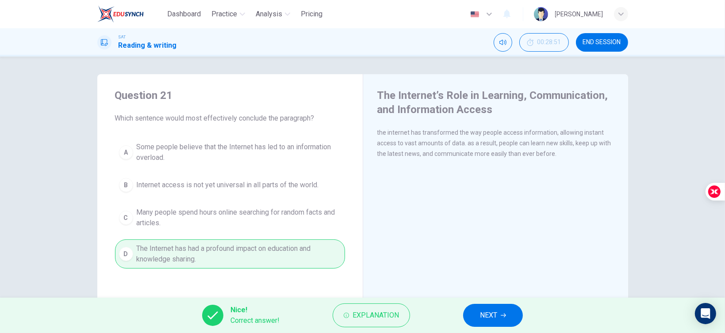
click at [506, 306] on button "NEXT" at bounding box center [493, 315] width 60 height 23
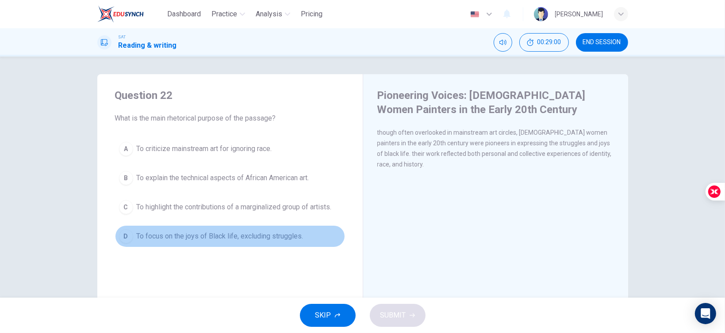
click at [251, 231] on span "To focus on the joys of Black life, excluding struggles." at bounding box center [220, 236] width 167 height 11
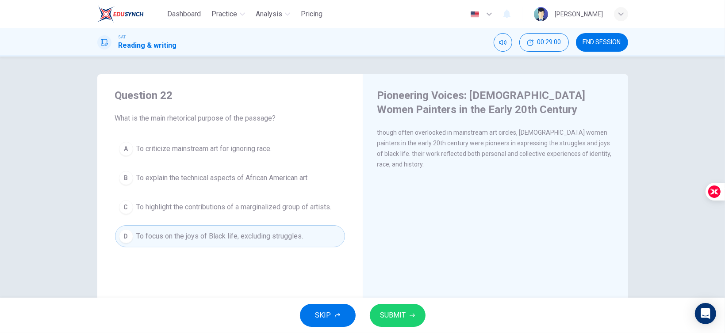
click at [261, 206] on span "To highlight the contributions of a marginalized group of artists." at bounding box center [234, 207] width 195 height 11
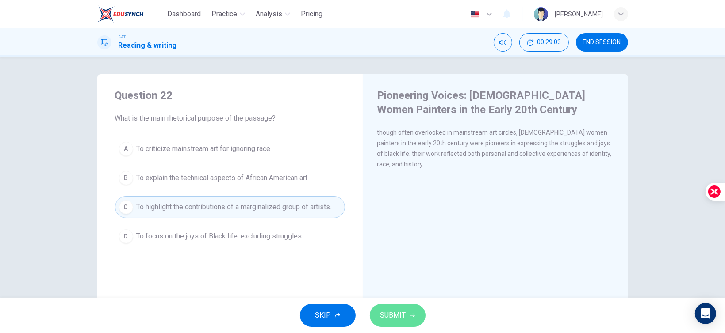
click at [415, 316] on button "SUBMIT" at bounding box center [398, 315] width 56 height 23
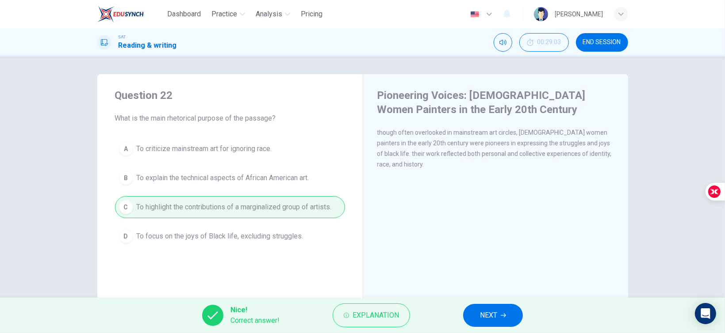
click at [470, 314] on button "NEXT" at bounding box center [493, 315] width 60 height 23
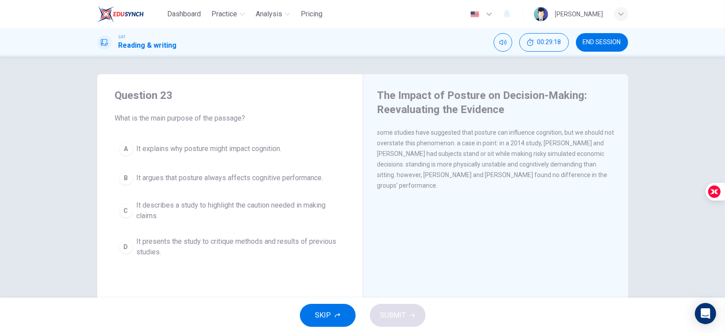
click at [213, 183] on span "It argues that posture always affects cognitive performance." at bounding box center [230, 178] width 187 height 11
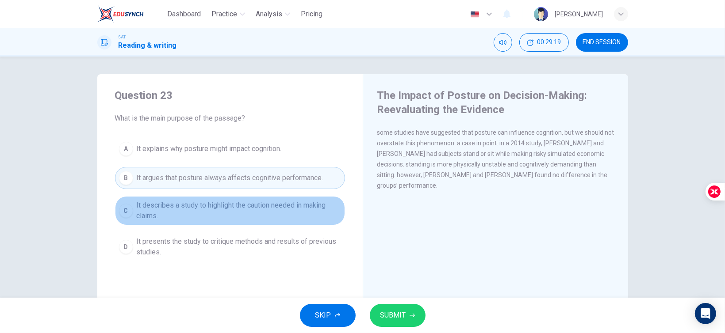
click at [226, 200] on span "It describes a study to highlight the caution needed in making claims." at bounding box center [239, 210] width 204 height 21
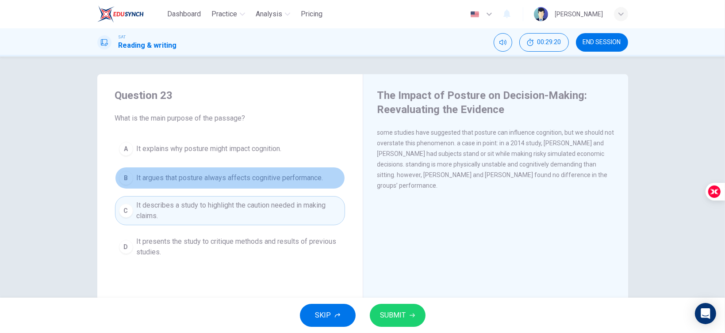
click at [222, 181] on span "It argues that posture always affects cognitive performance." at bounding box center [230, 178] width 187 height 11
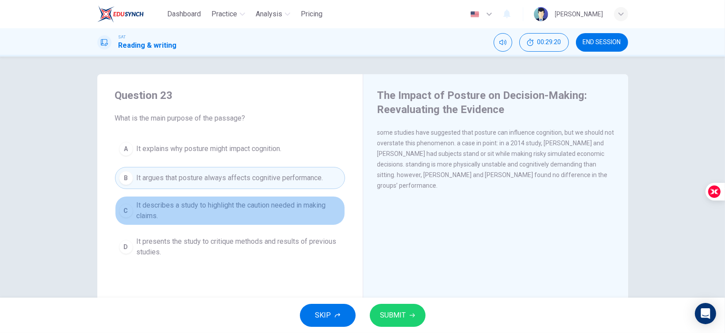
click at [243, 211] on span "It describes a study to highlight the caution needed in making claims." at bounding box center [239, 210] width 204 height 21
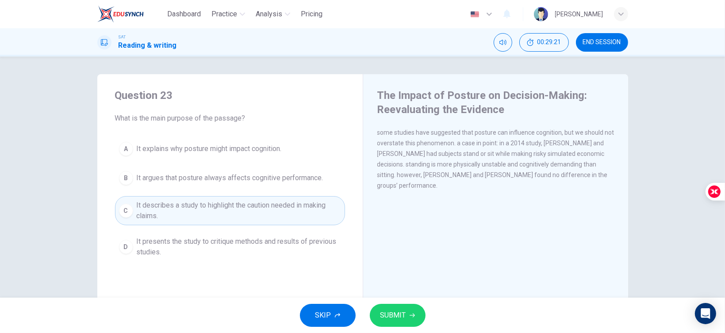
click at [409, 316] on icon "button" at bounding box center [411, 315] width 5 height 5
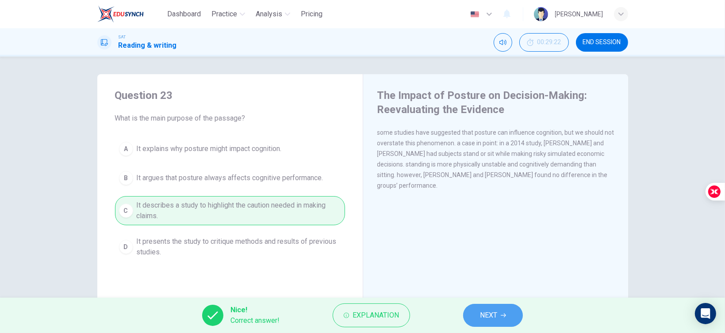
click at [505, 319] on button "NEXT" at bounding box center [493, 315] width 60 height 23
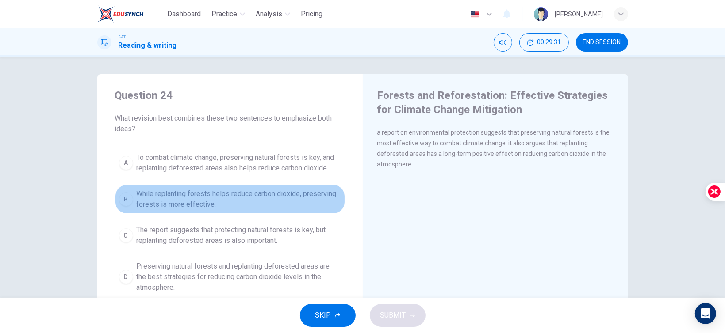
click at [220, 199] on span "While replanting forests helps reduce carbon dioxide, preserving forests is mor…" at bounding box center [239, 199] width 204 height 21
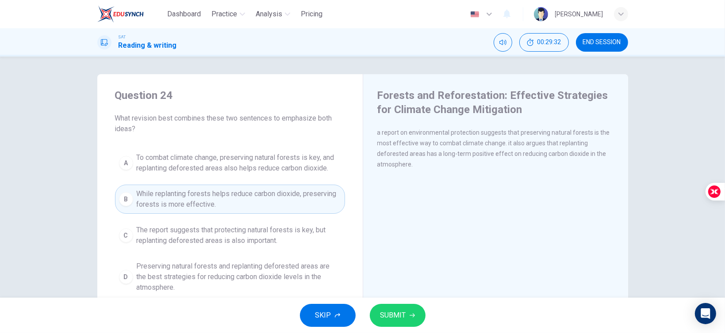
click at [226, 168] on span "To combat climate change, preserving natural forests is key, and replanting def…" at bounding box center [239, 163] width 204 height 21
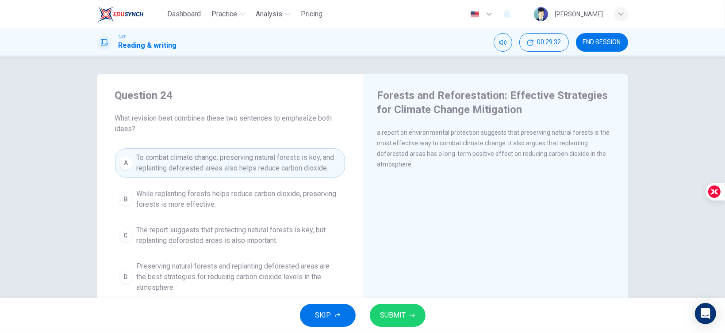
click at [237, 201] on span "While replanting forests helps reduce carbon dioxide, preserving forests is mor…" at bounding box center [239, 199] width 204 height 21
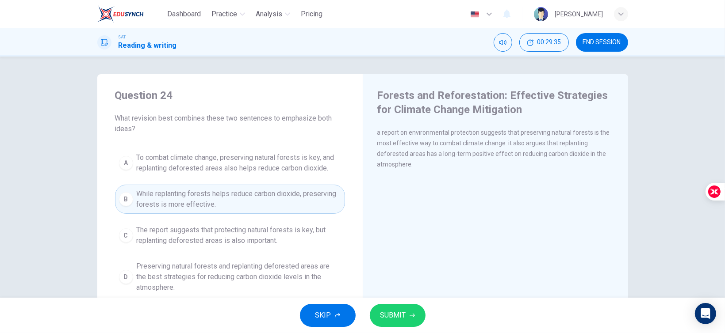
click at [379, 317] on button "SUBMIT" at bounding box center [398, 315] width 56 height 23
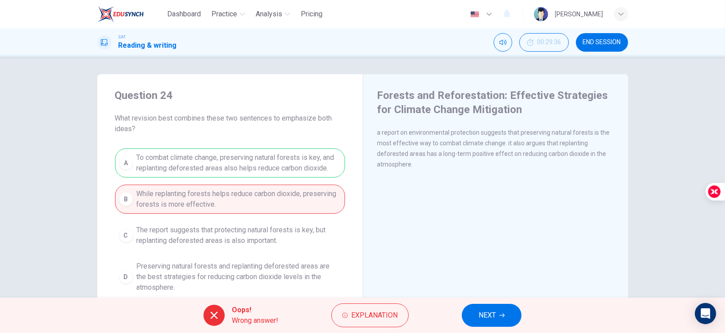
click at [470, 318] on button "NEXT" at bounding box center [492, 315] width 60 height 23
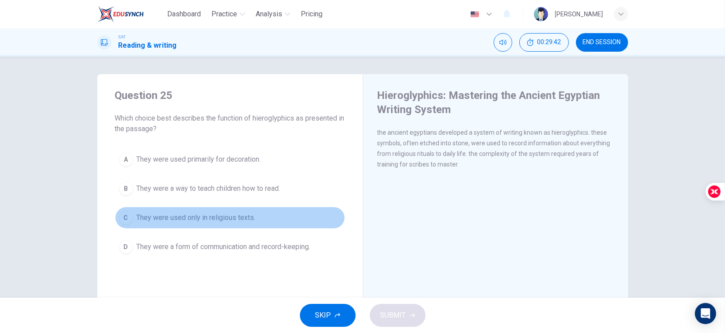
click at [191, 224] on button "C They were used only in religious texts." at bounding box center [230, 218] width 230 height 22
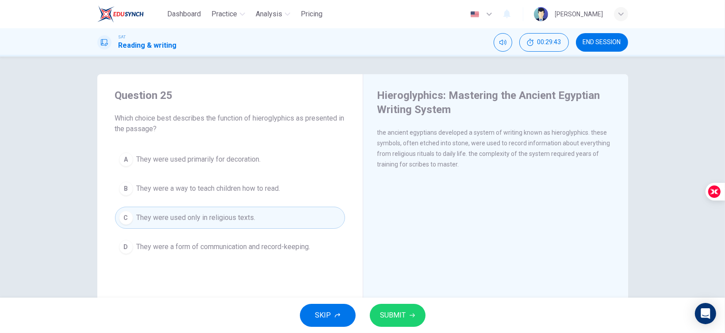
click at [218, 201] on div "A They were used primarily for decoration. B They were a way to teach children …" at bounding box center [230, 204] width 230 height 110
click at [260, 251] on span "They were a form of communication and record-keeping." at bounding box center [224, 247] width 174 height 11
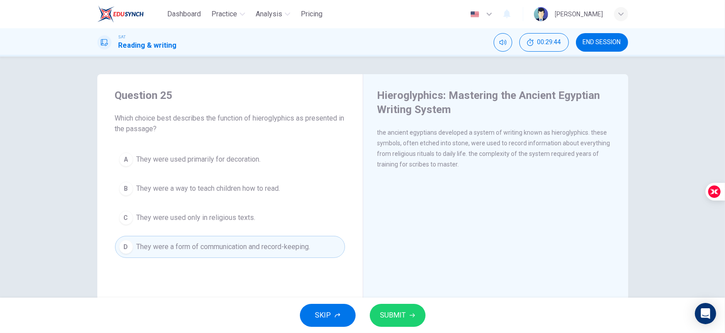
click at [385, 317] on span "SUBMIT" at bounding box center [393, 315] width 26 height 12
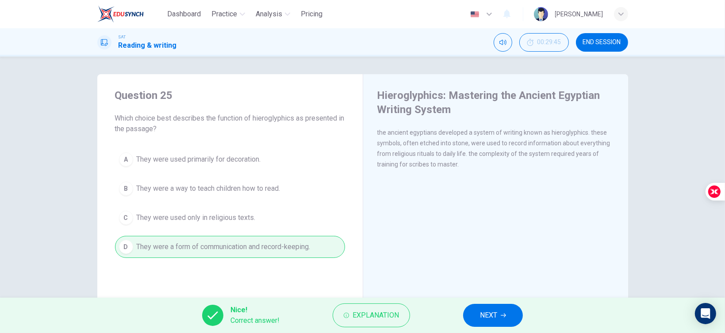
click at [482, 313] on span "NEXT" at bounding box center [488, 315] width 17 height 12
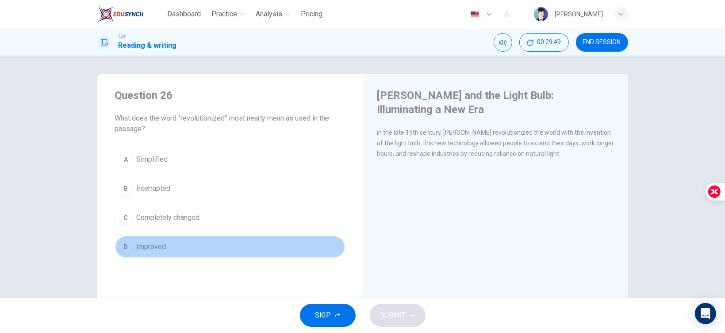
click at [174, 251] on button "D Improved" at bounding box center [230, 247] width 230 height 22
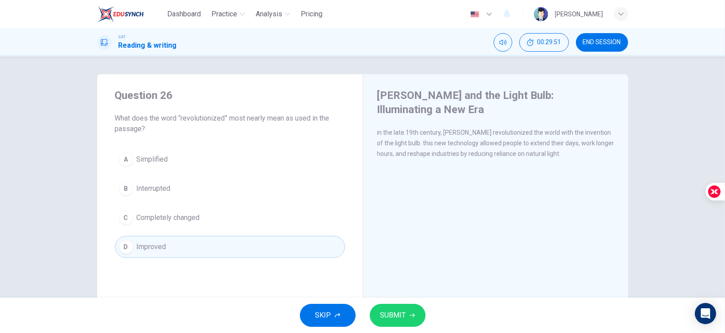
click at [396, 310] on span "SUBMIT" at bounding box center [393, 315] width 26 height 12
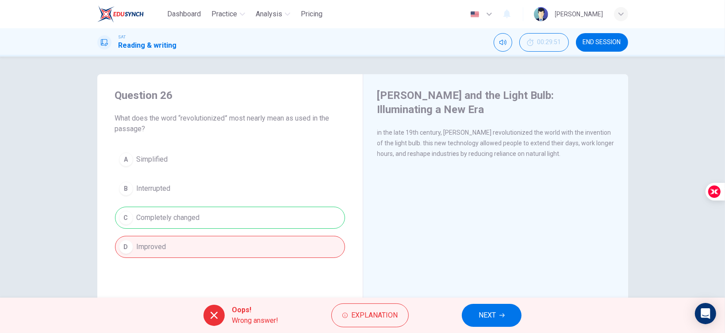
click at [502, 310] on button "NEXT" at bounding box center [492, 315] width 60 height 23
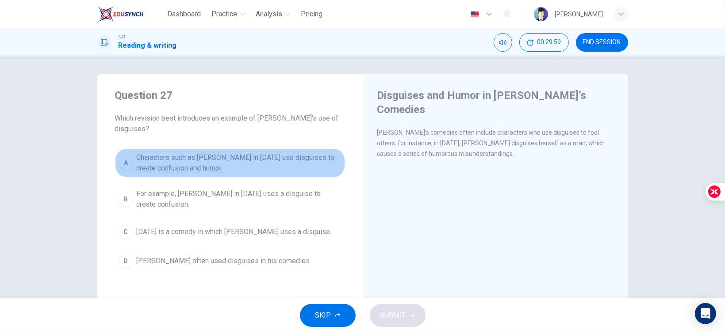
click at [172, 162] on span "Characters such as [PERSON_NAME] in [DATE] use disguises to create confusion an…" at bounding box center [239, 163] width 204 height 21
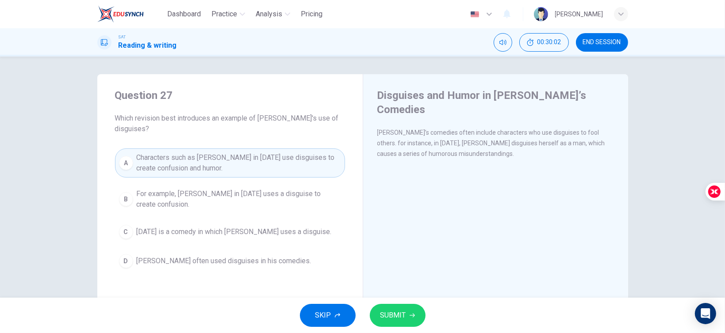
click at [279, 201] on span "For example, [PERSON_NAME] in [DATE] uses a disguise to create confusion." at bounding box center [239, 199] width 204 height 21
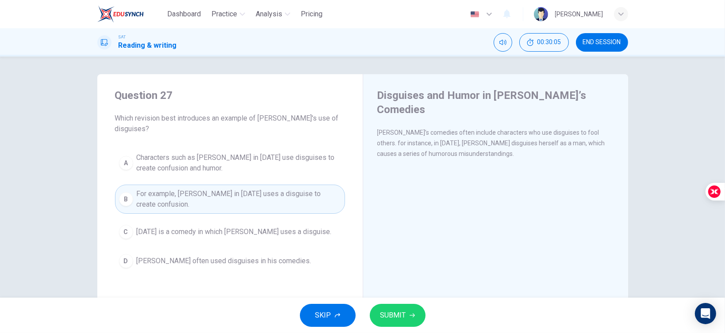
click at [416, 310] on button "SUBMIT" at bounding box center [398, 315] width 56 height 23
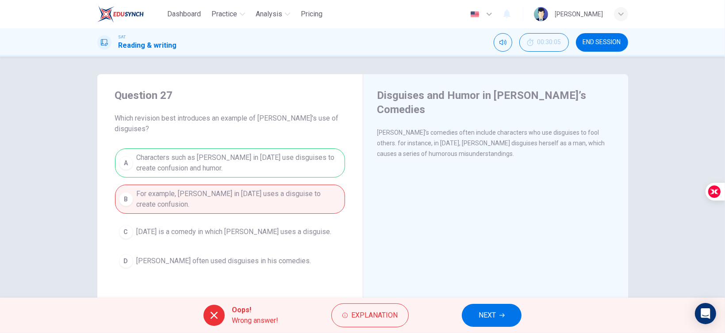
click at [497, 314] on button "NEXT" at bounding box center [492, 315] width 60 height 23
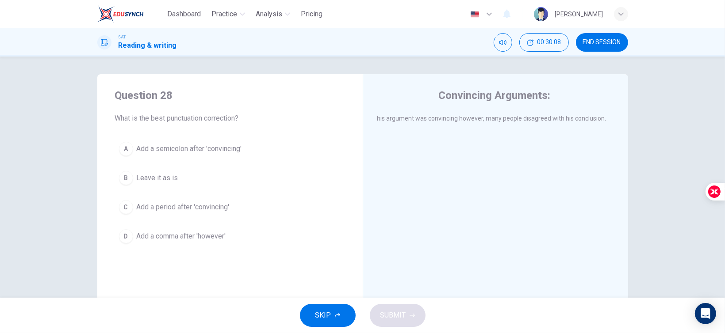
click at [593, 55] on div "SAT Reading & writing 00:30:08 END SESSION" at bounding box center [362, 42] width 725 height 28
click at [605, 39] on span "END SESSION" at bounding box center [602, 42] width 38 height 7
